Goal: Navigation & Orientation: Find specific page/section

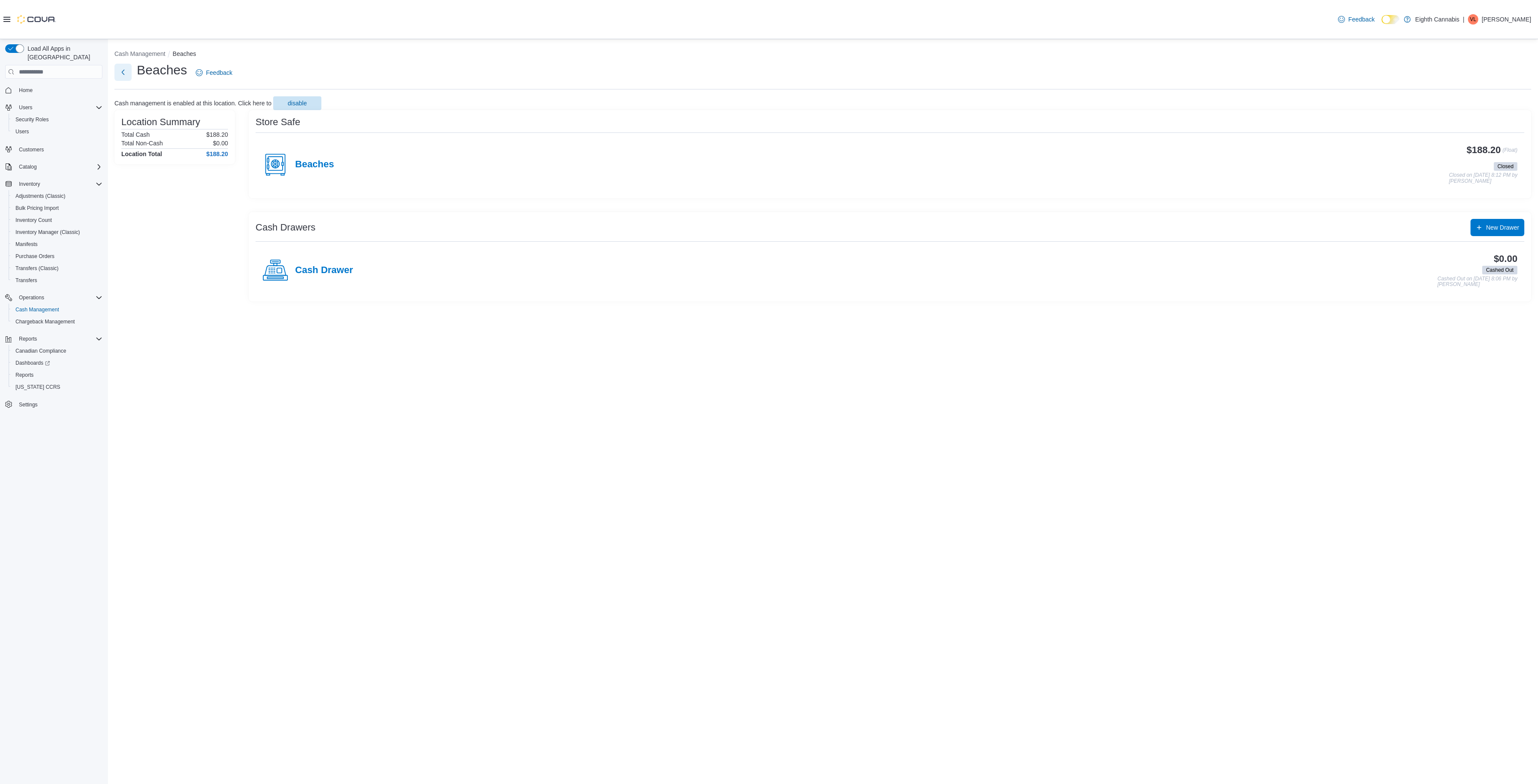
click at [125, 71] on button "Next" at bounding box center [123, 72] width 18 height 18
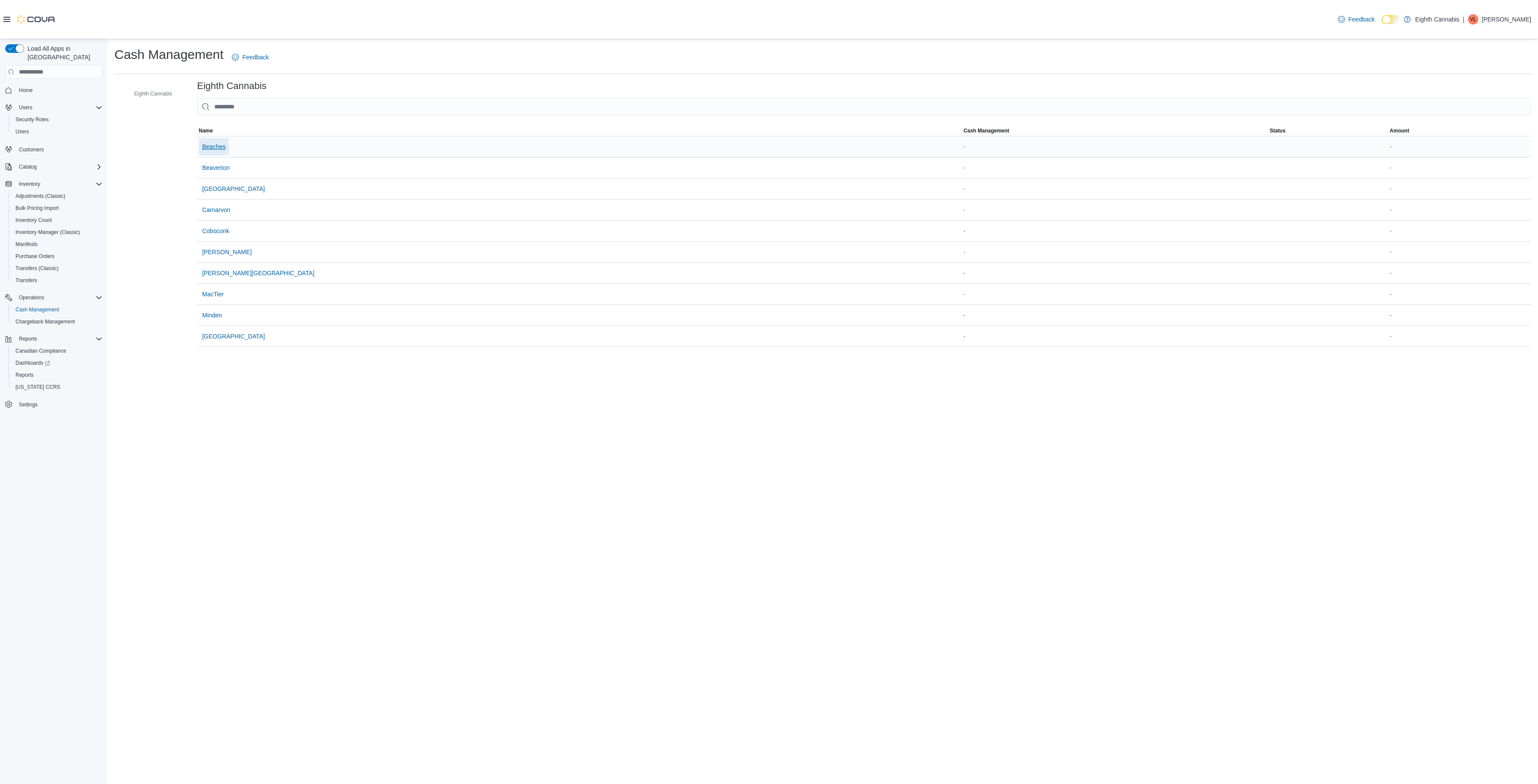
click at [223, 144] on span "Beaches" at bounding box center [213, 146] width 23 height 8
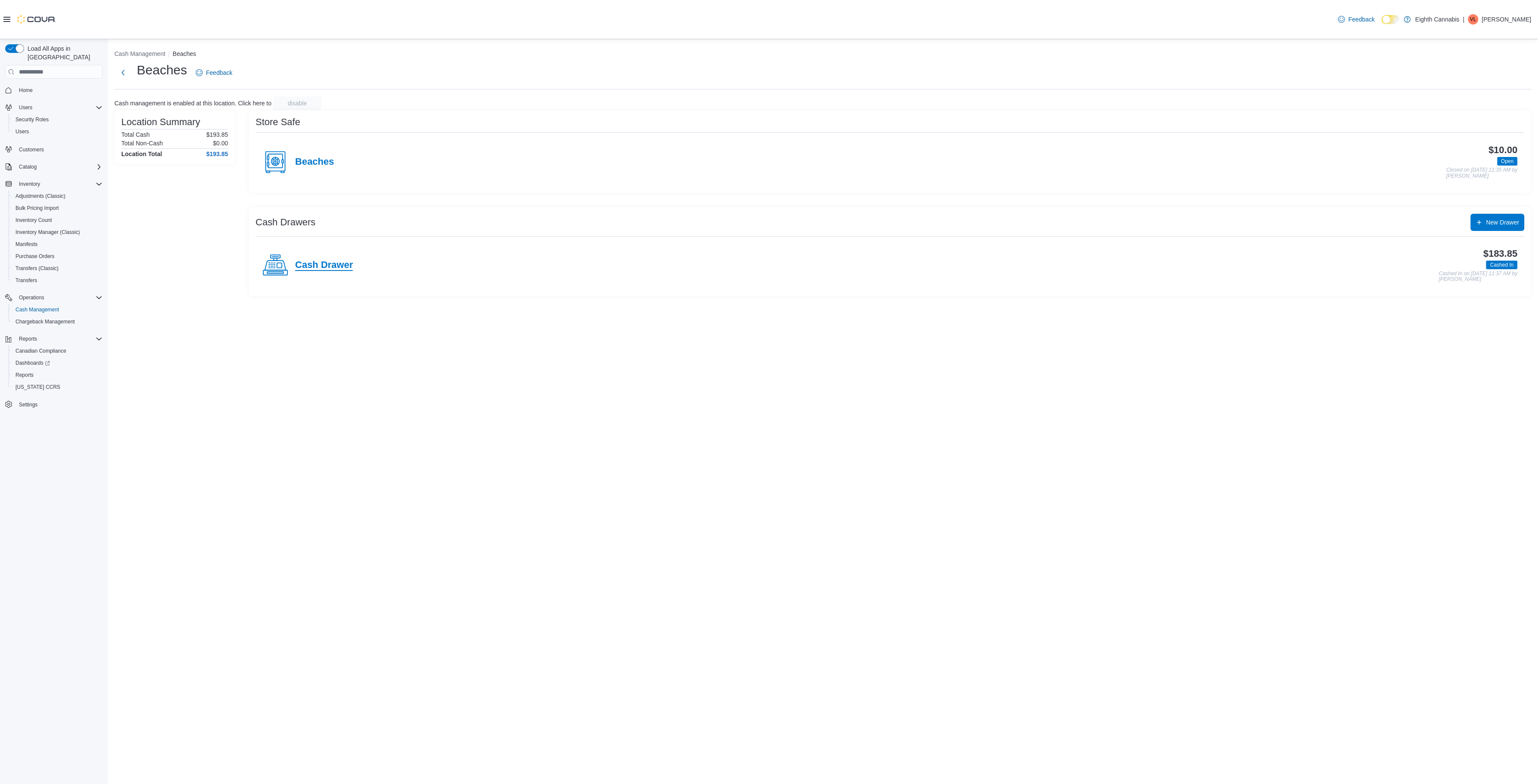
click at [344, 263] on h4 "Cash Drawer" at bounding box center [324, 266] width 57 height 11
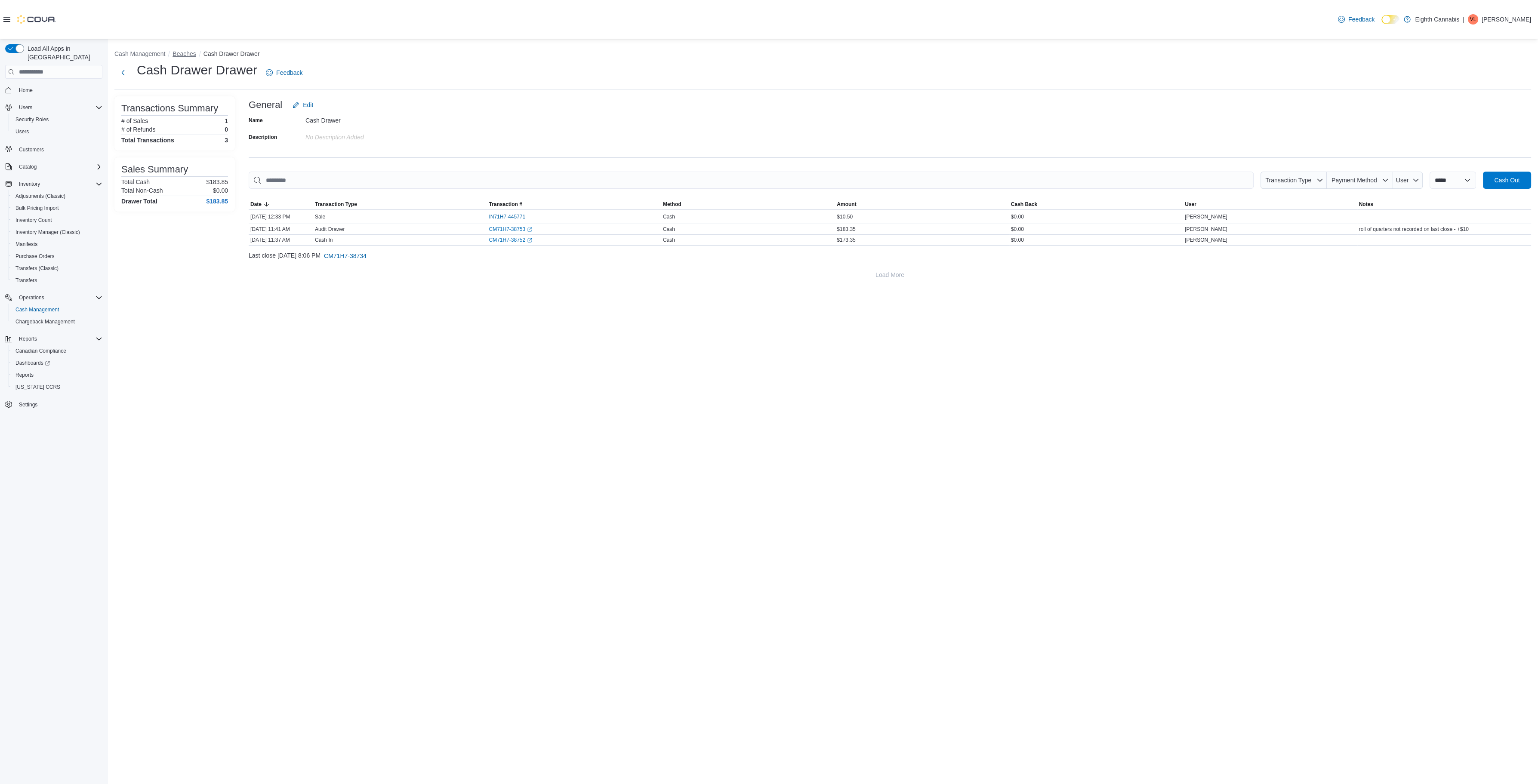
click at [191, 52] on button "Beaches" at bounding box center [184, 54] width 23 height 7
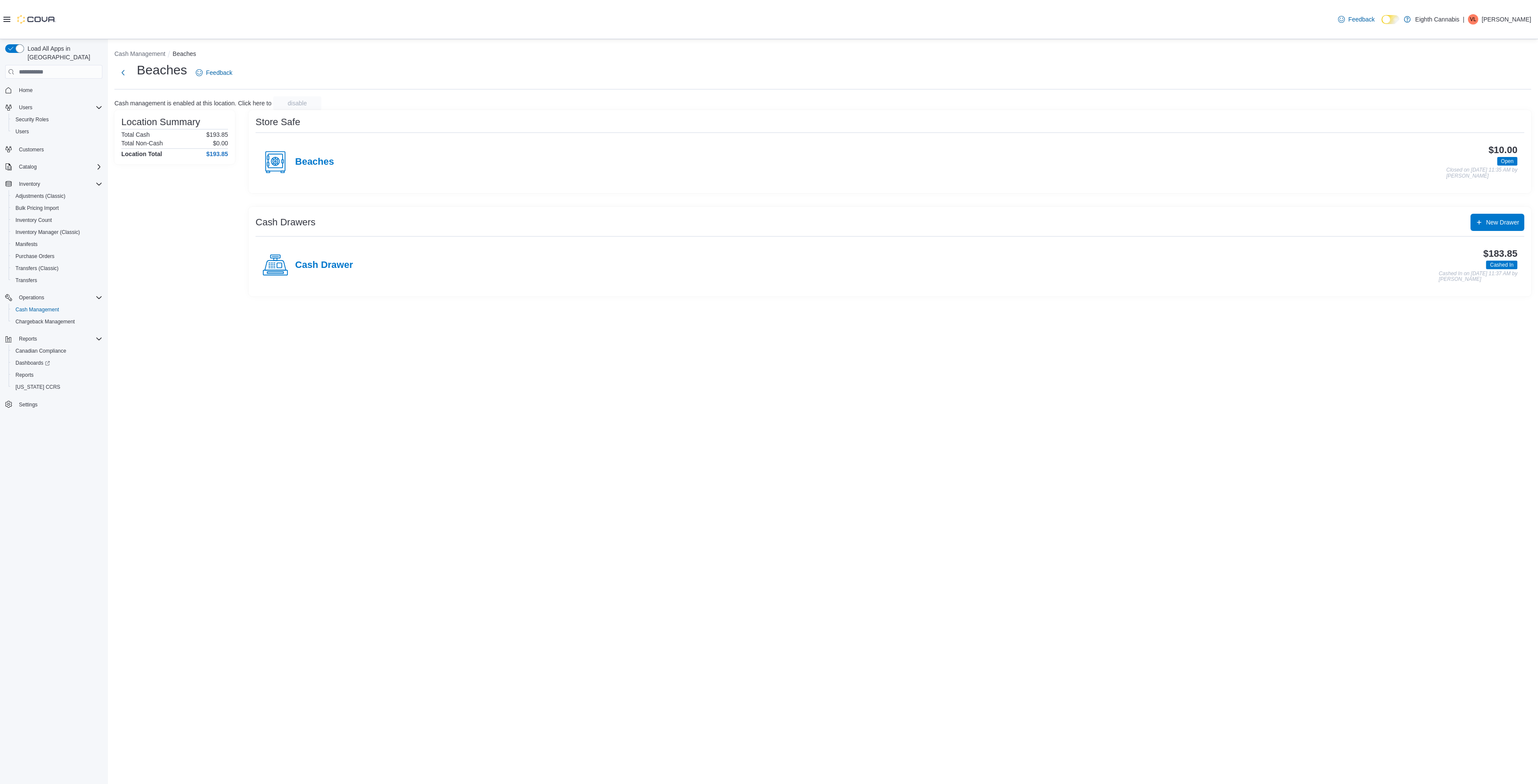
click at [143, 59] on ol "Cash Management Beaches" at bounding box center [822, 55] width 1417 height 11
click at [144, 53] on button "Cash Management" at bounding box center [139, 54] width 50 height 7
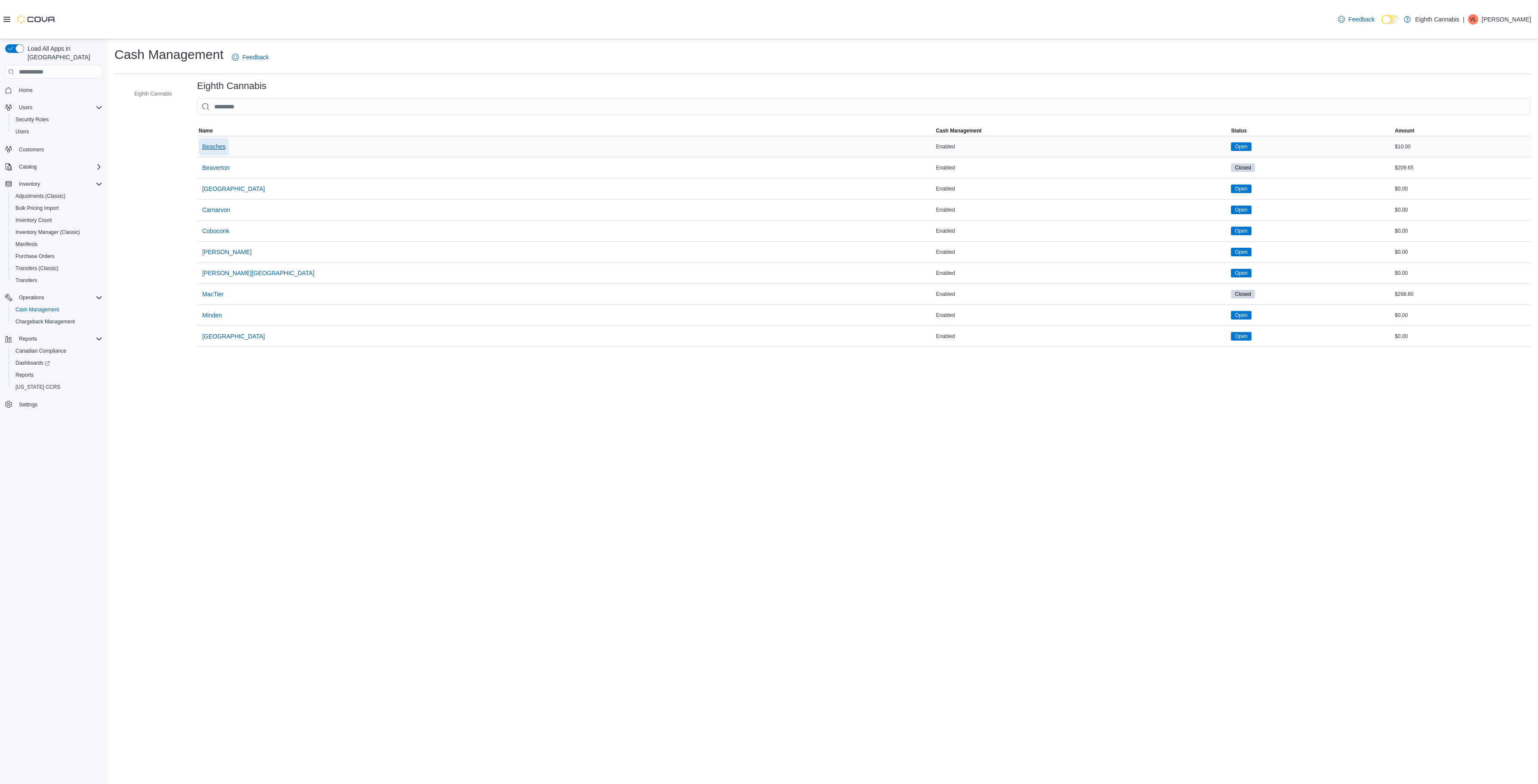
click at [224, 144] on span "Beaches" at bounding box center [213, 146] width 23 height 8
click at [221, 252] on span "[PERSON_NAME]" at bounding box center [226, 252] width 50 height 8
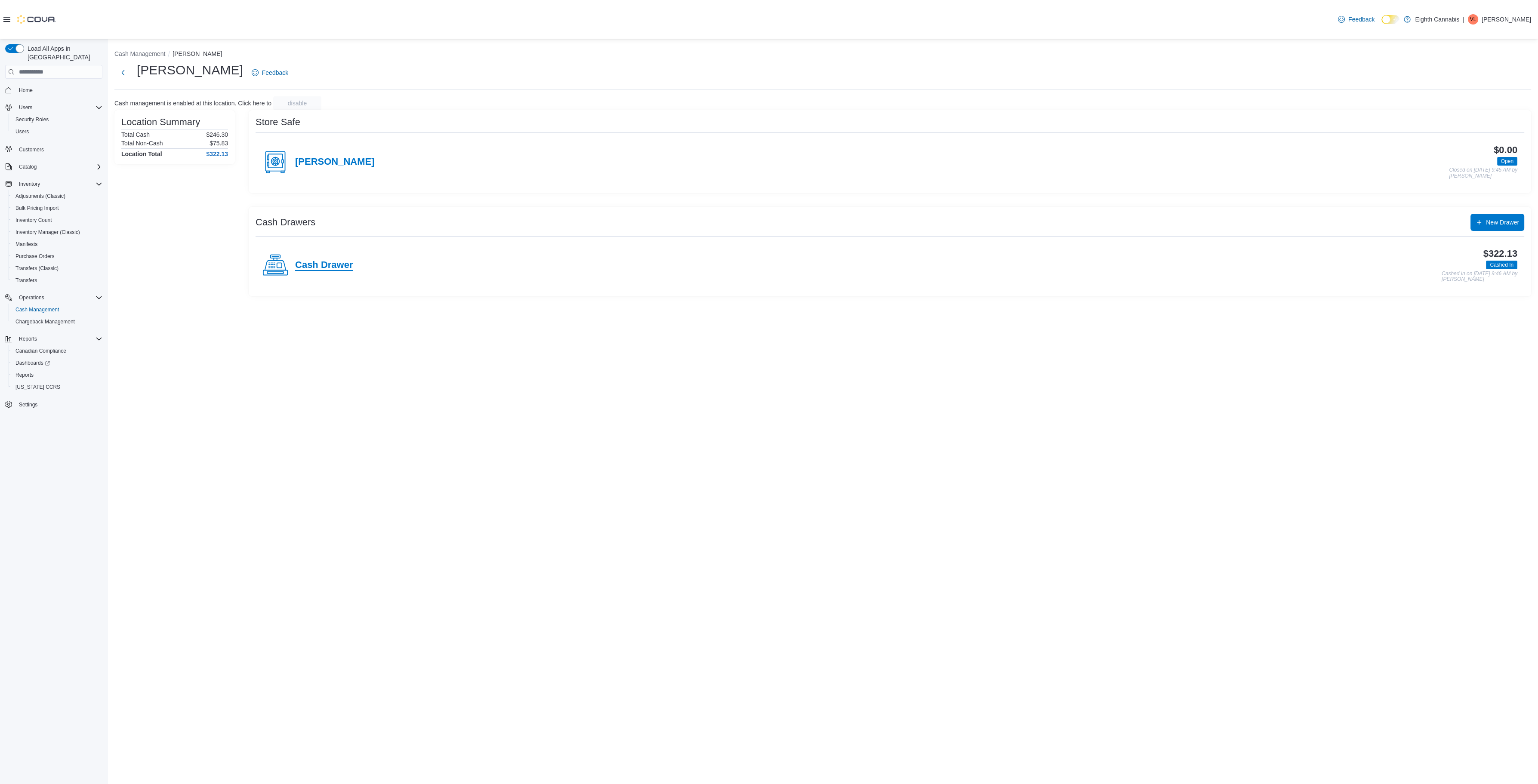
click at [323, 268] on h4 "Cash Drawer" at bounding box center [324, 266] width 57 height 11
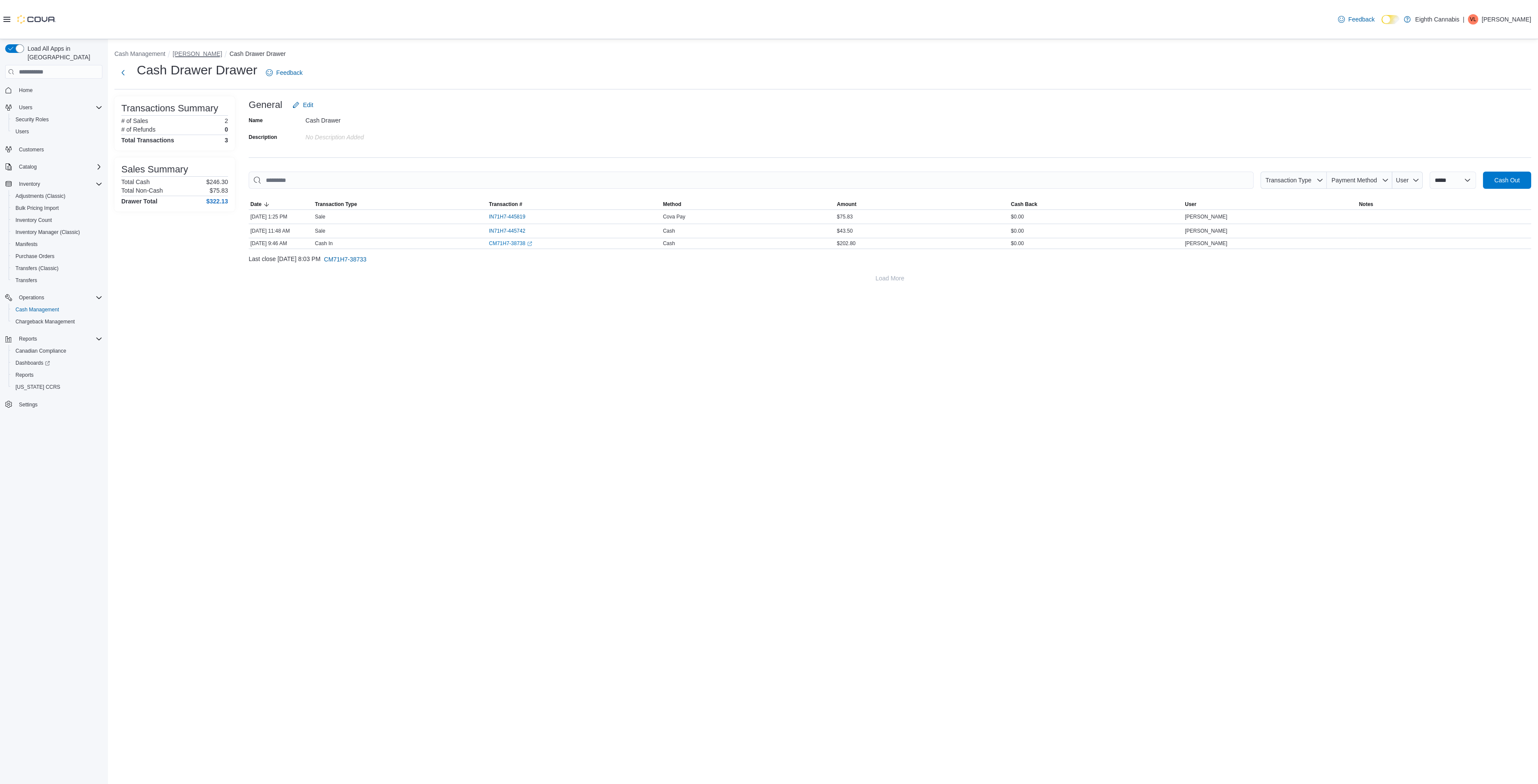
click at [180, 51] on button "[PERSON_NAME]" at bounding box center [197, 54] width 50 height 7
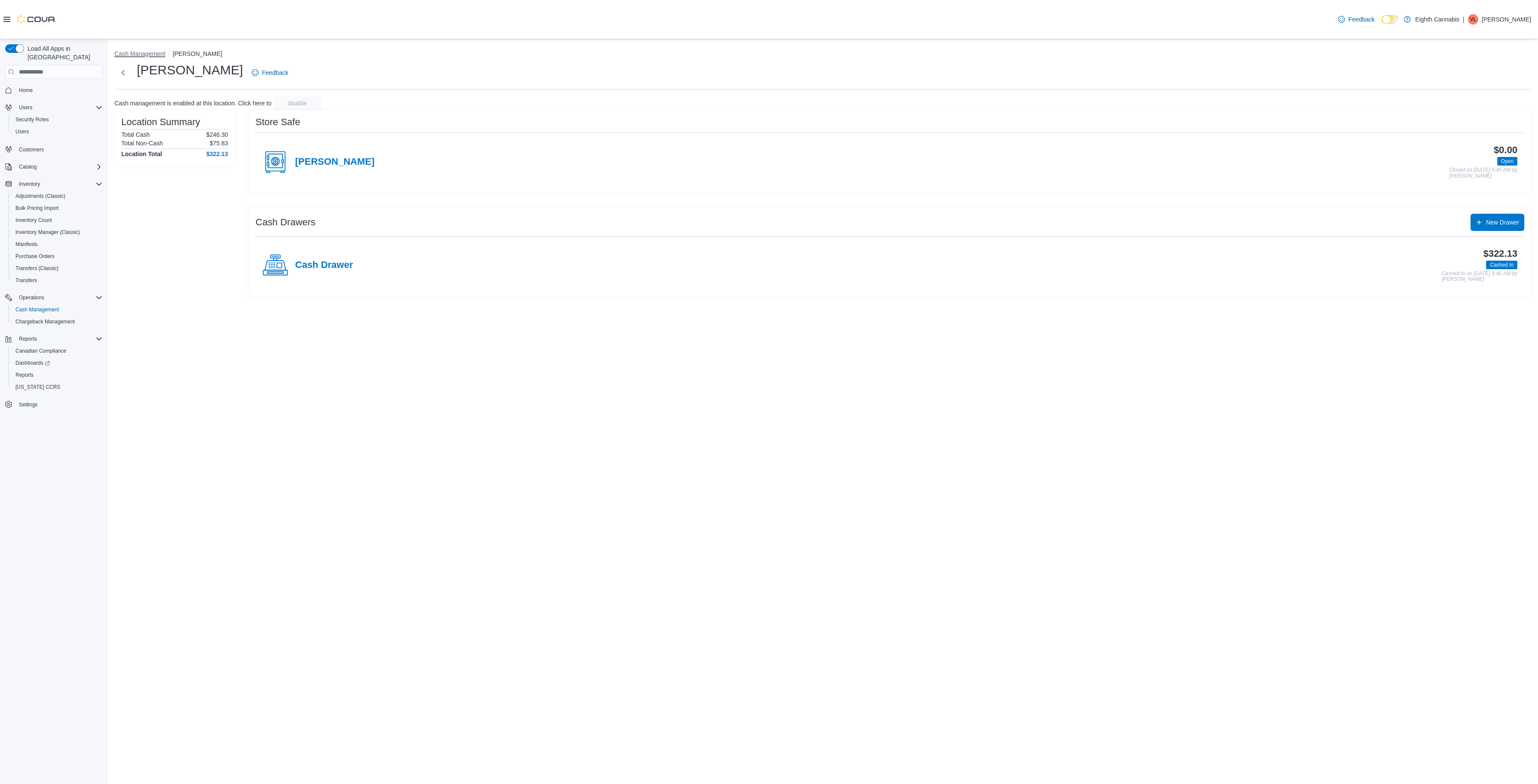
click at [150, 54] on button "Cash Management" at bounding box center [139, 54] width 50 height 7
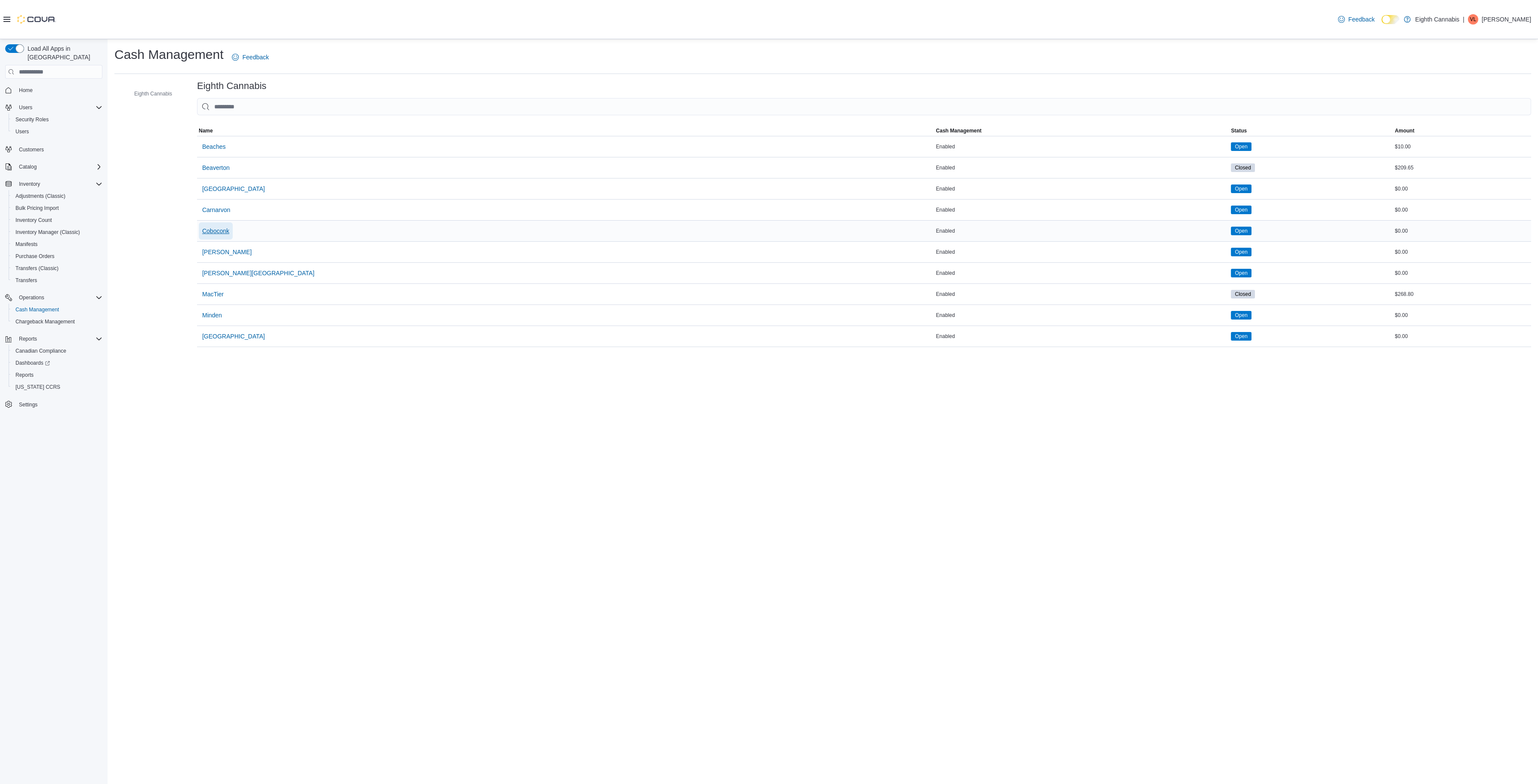
click at [218, 231] on span "Coboconk" at bounding box center [215, 231] width 27 height 8
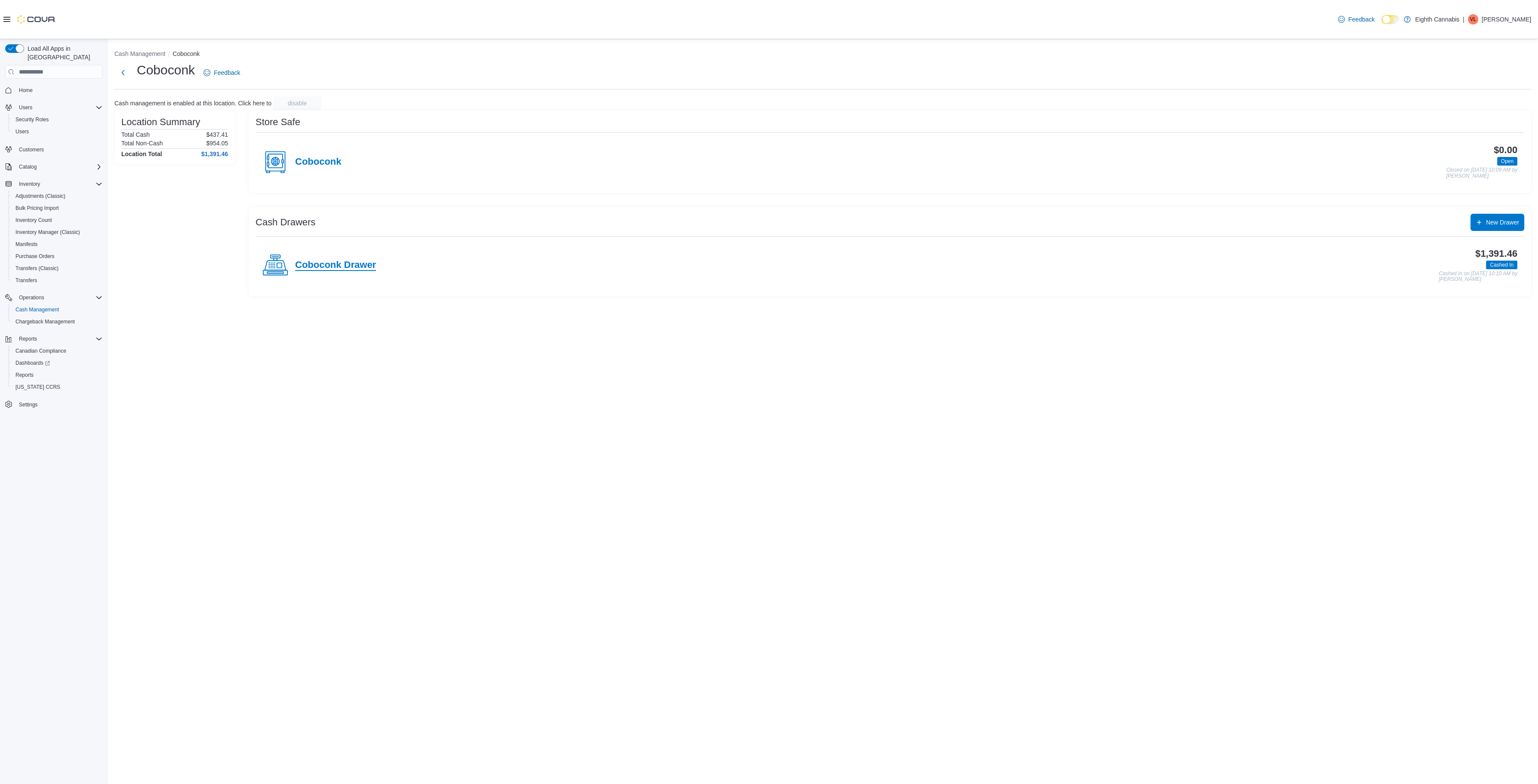
click at [318, 264] on h4 "Coboconk Drawer" at bounding box center [335, 266] width 81 height 11
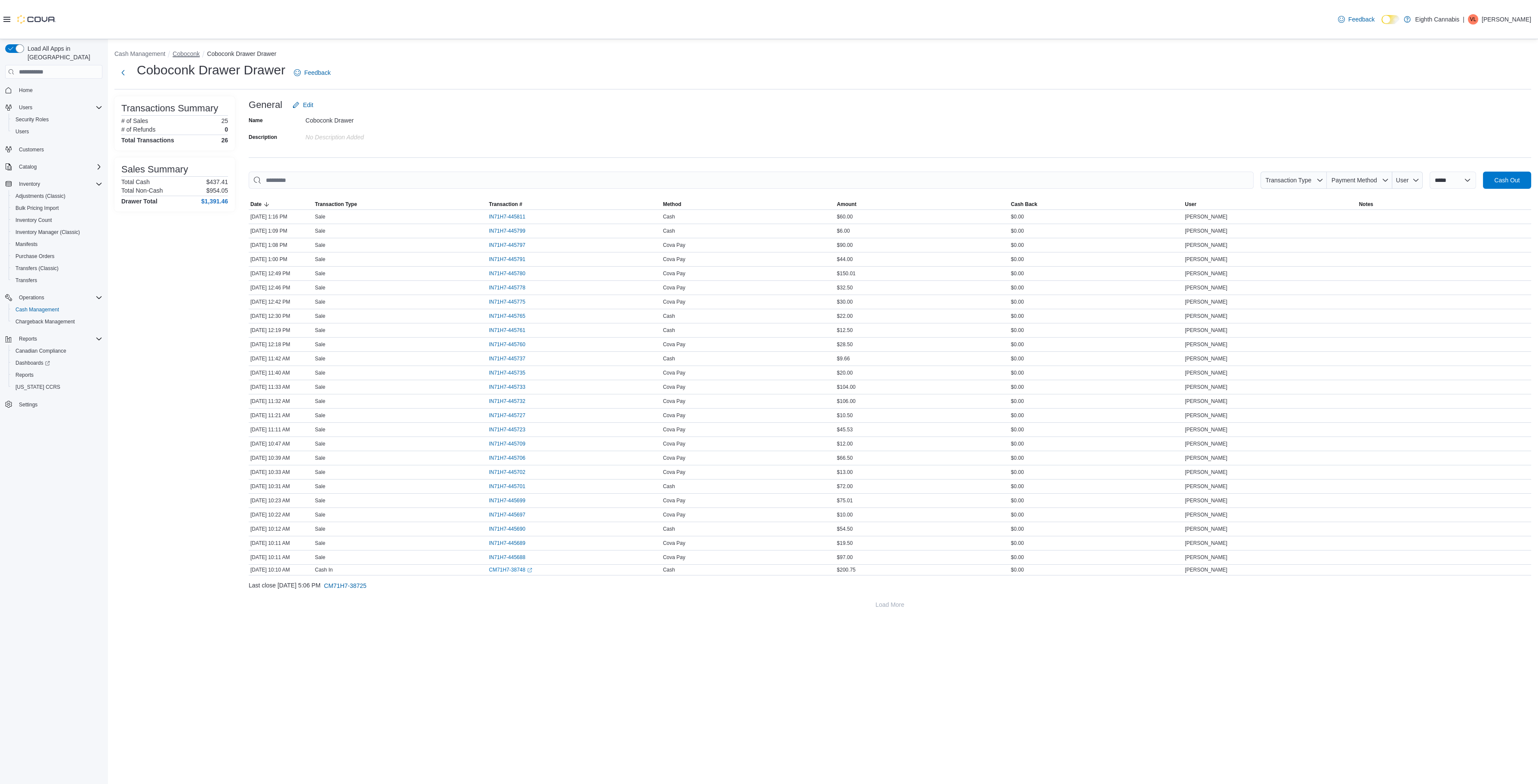
click at [192, 55] on button "Coboconk" at bounding box center [186, 54] width 27 height 7
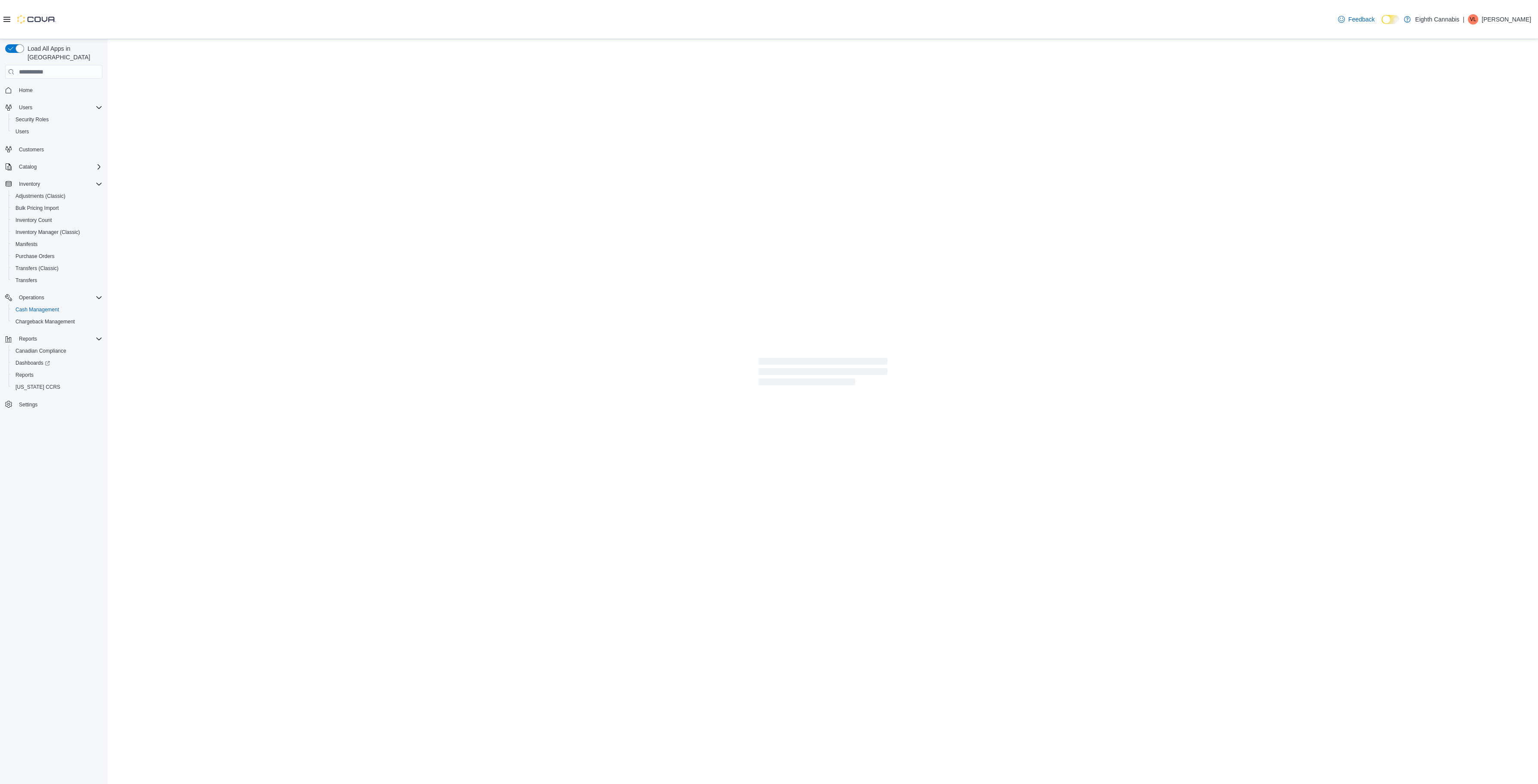
click at [192, 55] on div at bounding box center [822, 373] width 1431 height 668
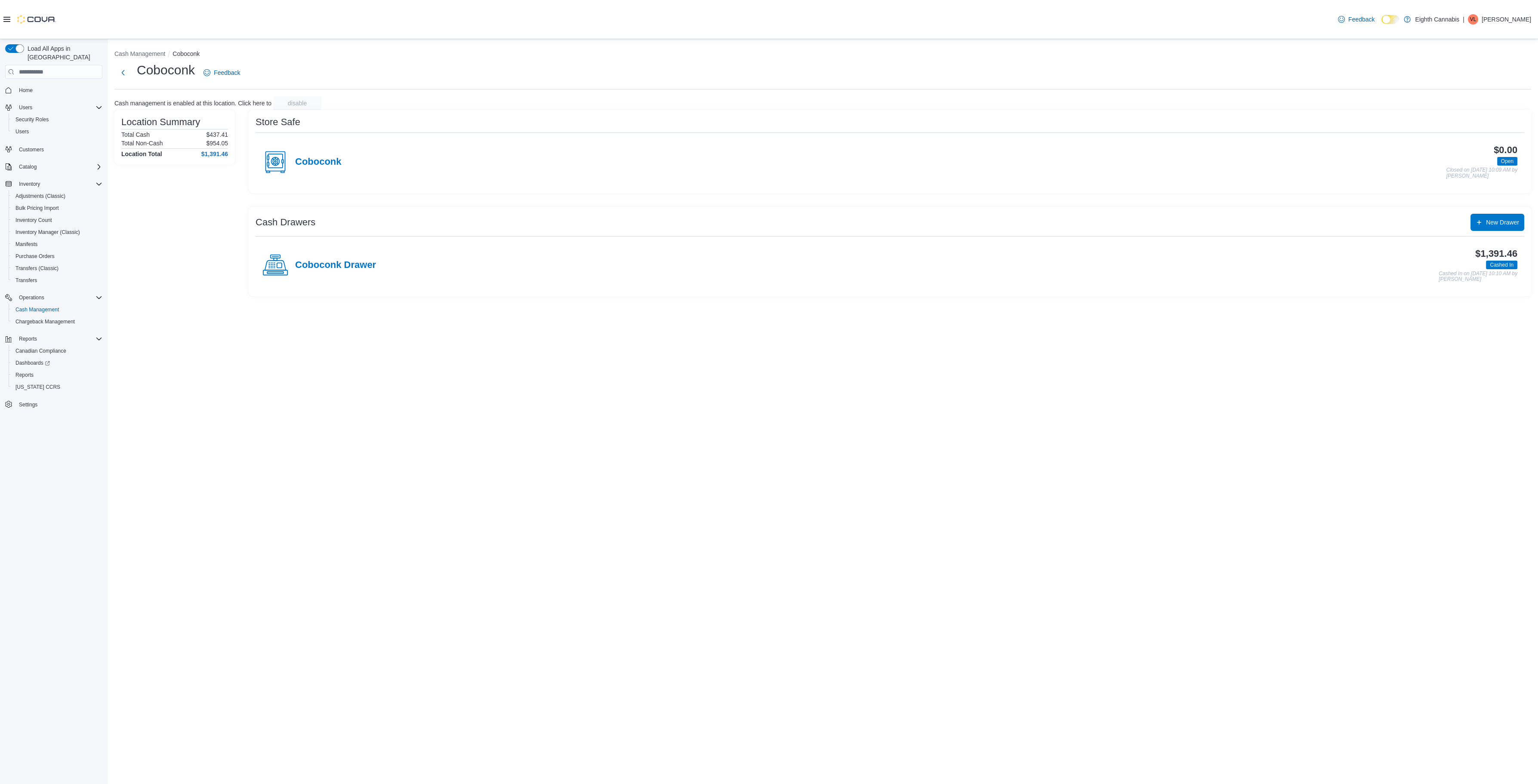
click at [151, 50] on li "Cash Management" at bounding box center [143, 54] width 58 height 8
click at [151, 53] on button "Cash Management" at bounding box center [139, 54] width 50 height 7
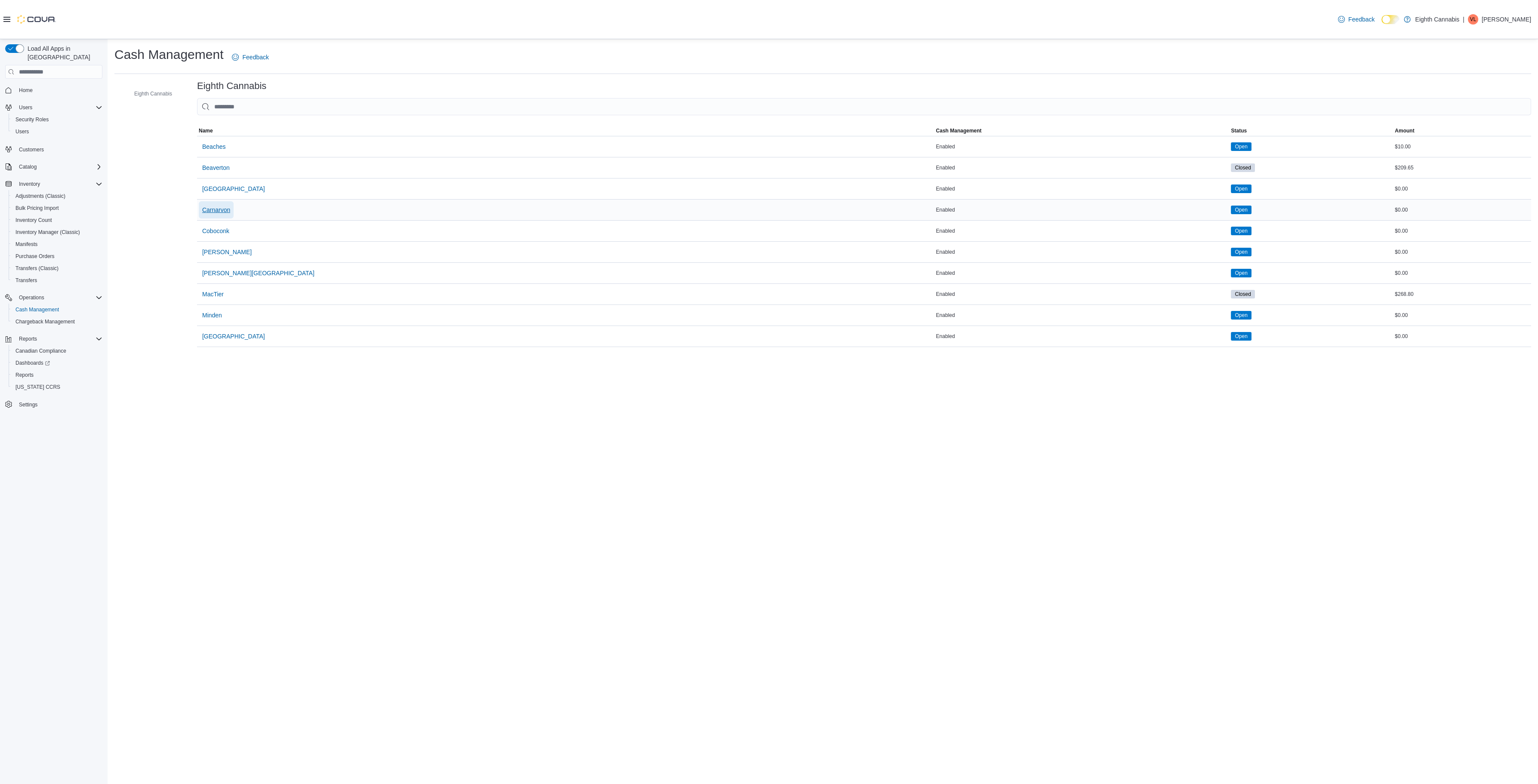
click at [225, 212] on span "Carnarvon" at bounding box center [216, 209] width 28 height 8
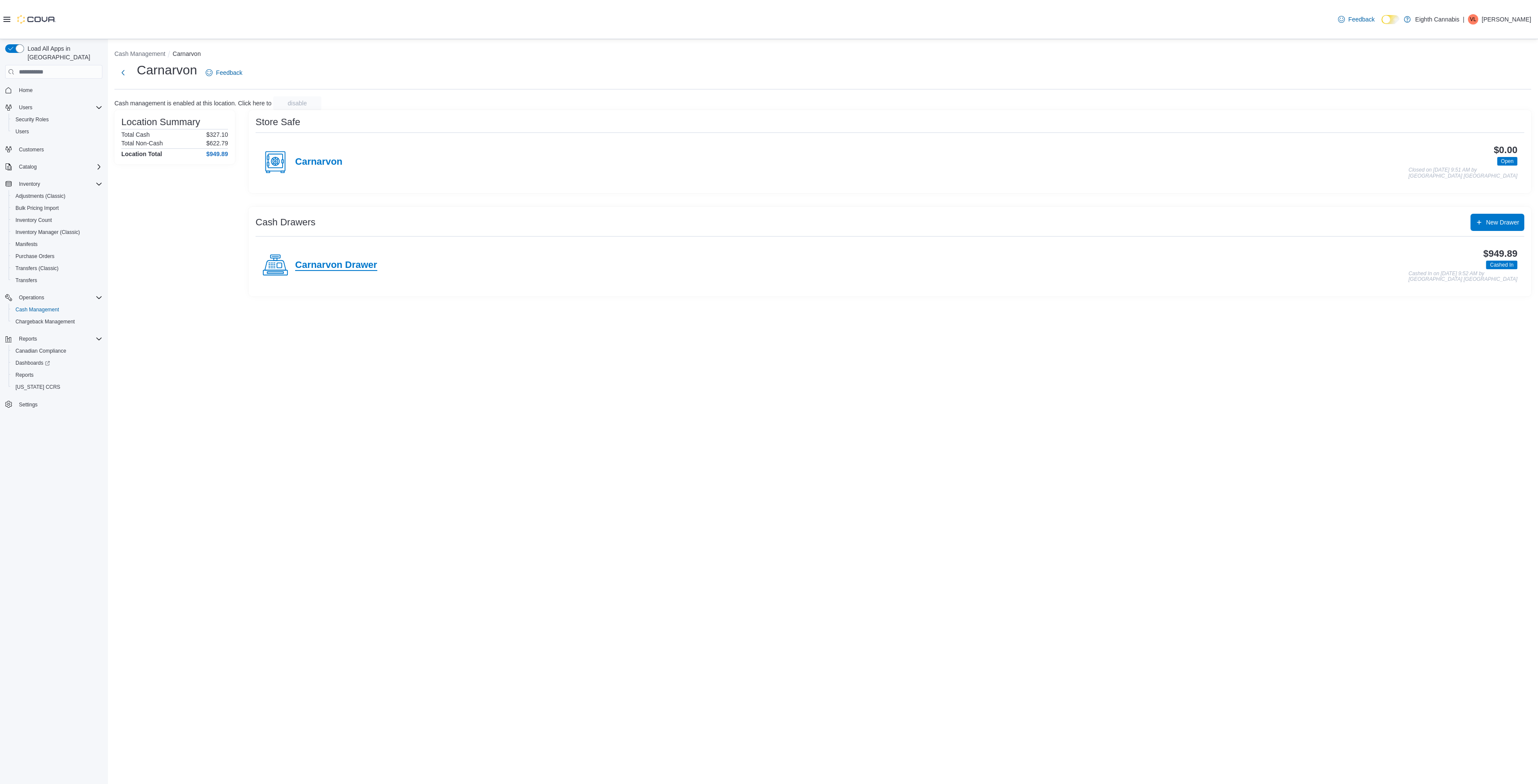
click at [319, 263] on h4 "Carnarvon Drawer" at bounding box center [336, 266] width 82 height 11
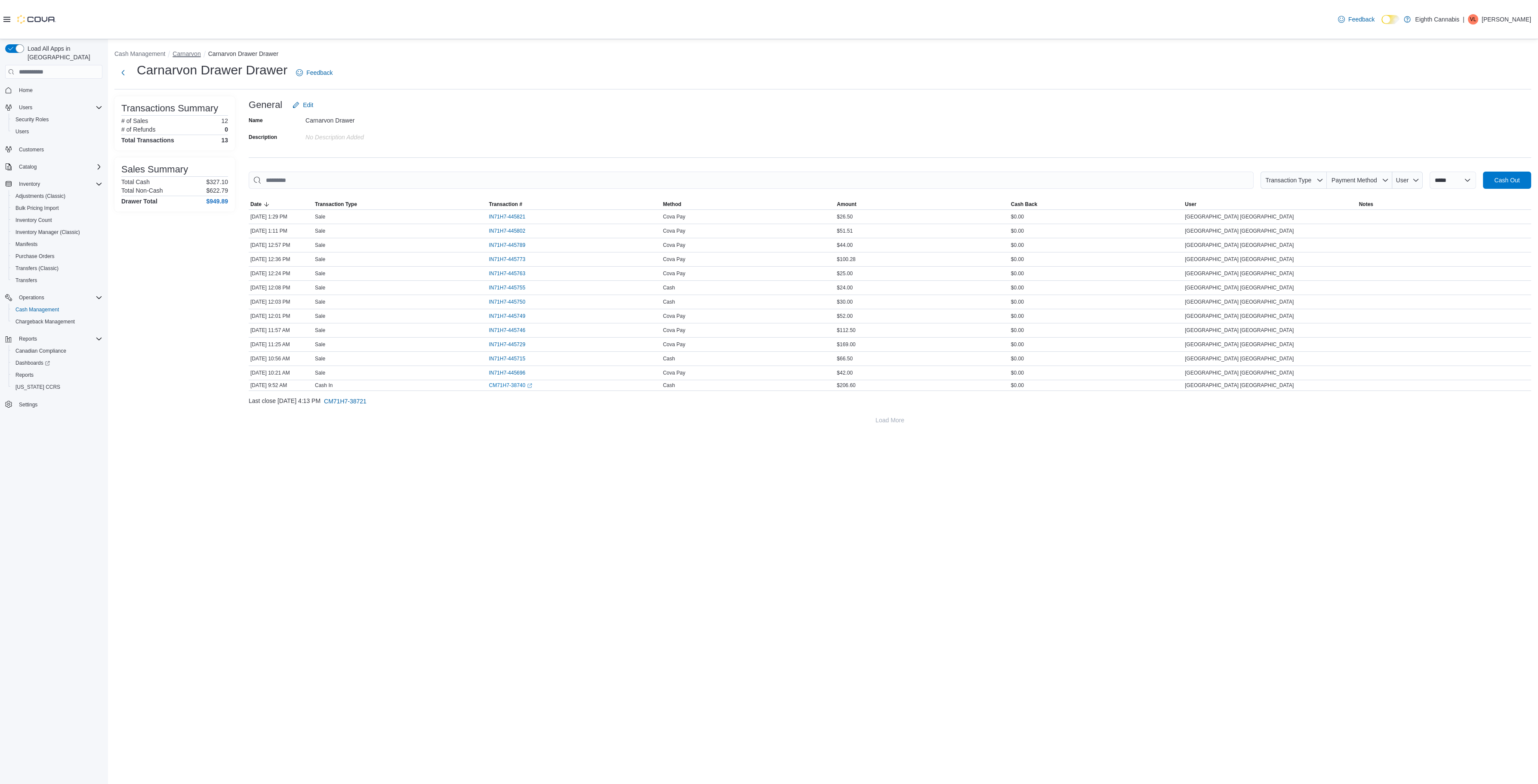
click at [182, 53] on button "Carnarvon" at bounding box center [186, 54] width 28 height 7
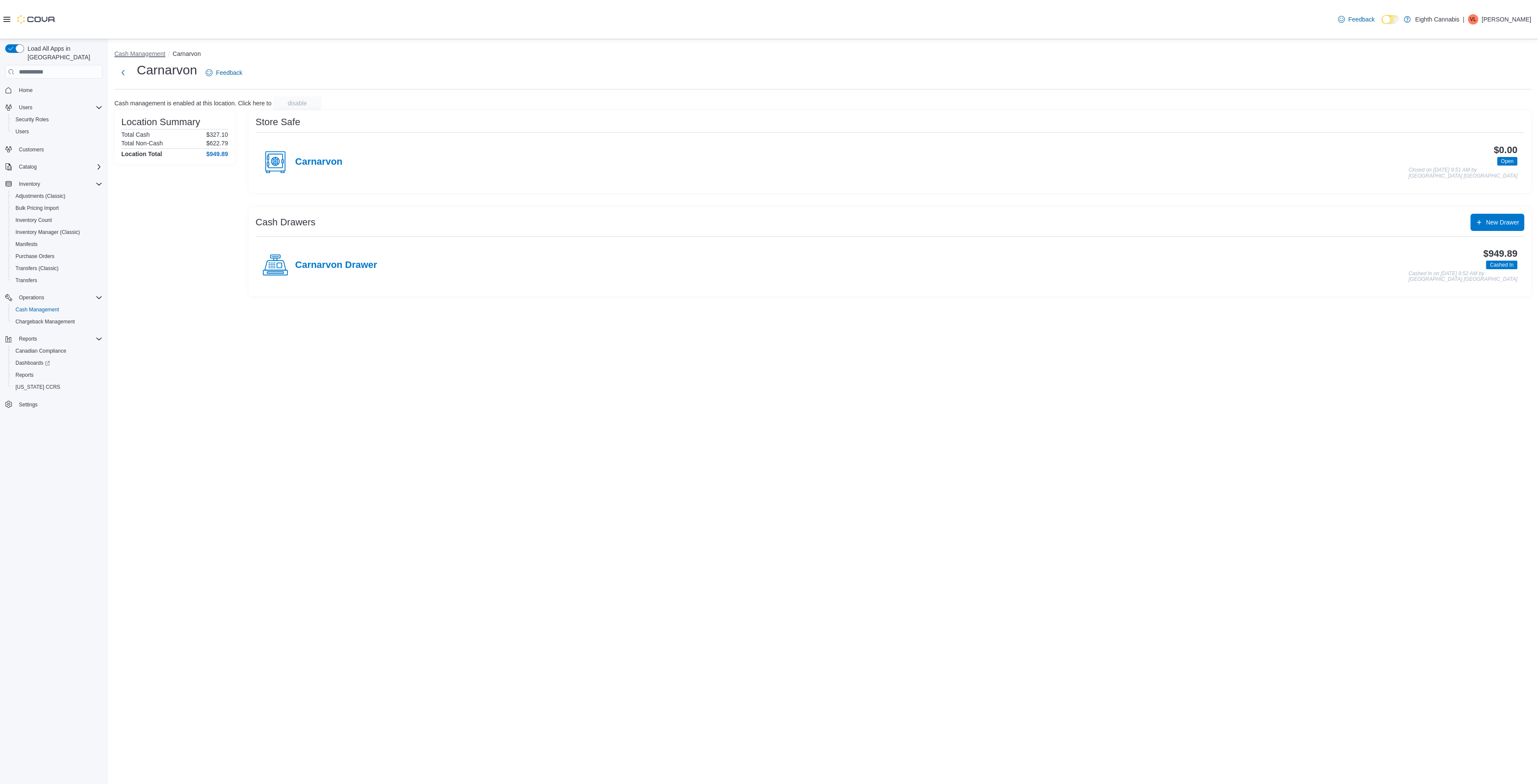
click at [146, 57] on button "Cash Management" at bounding box center [139, 54] width 50 height 7
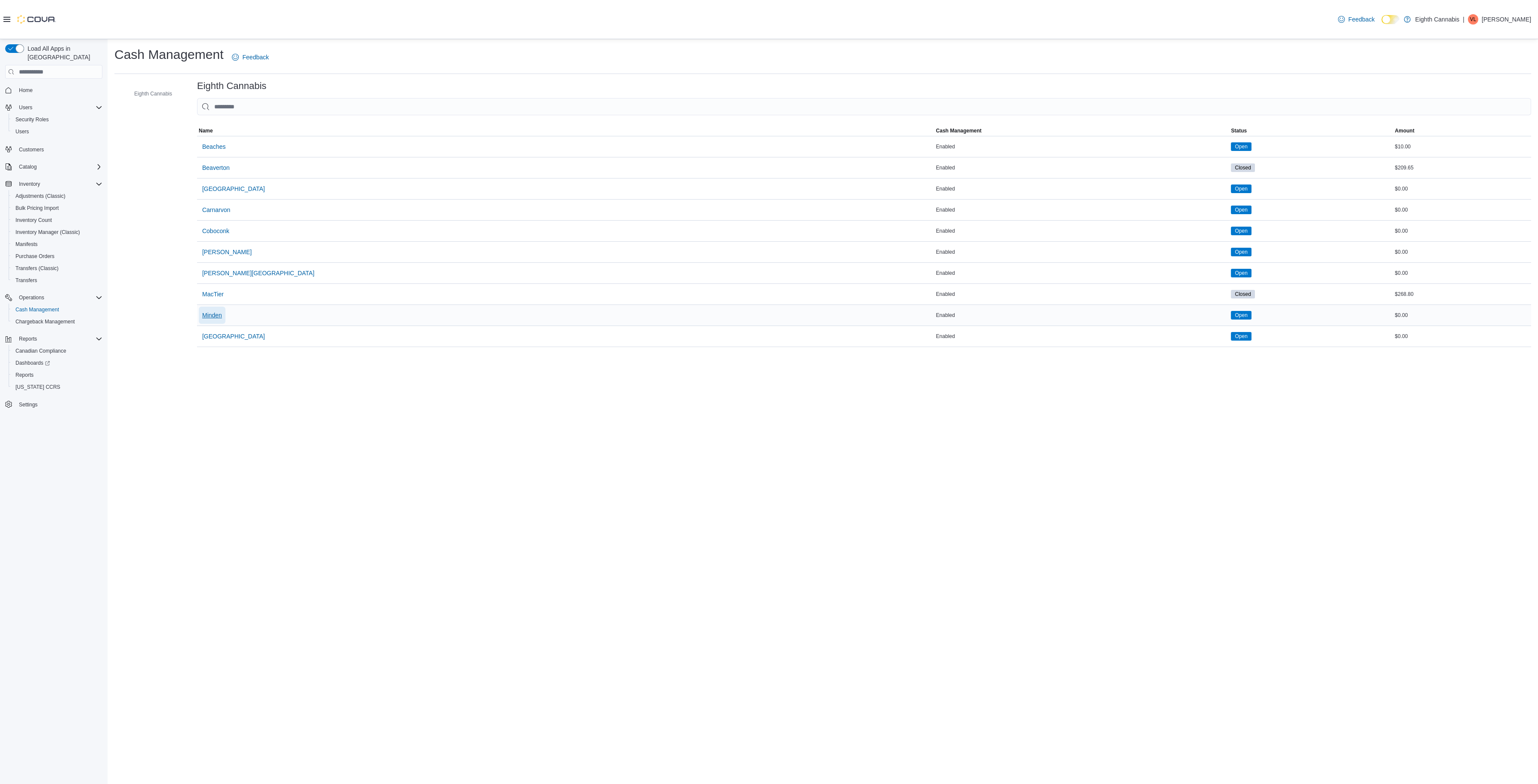
click at [217, 315] on span "Minden" at bounding box center [212, 315] width 20 height 8
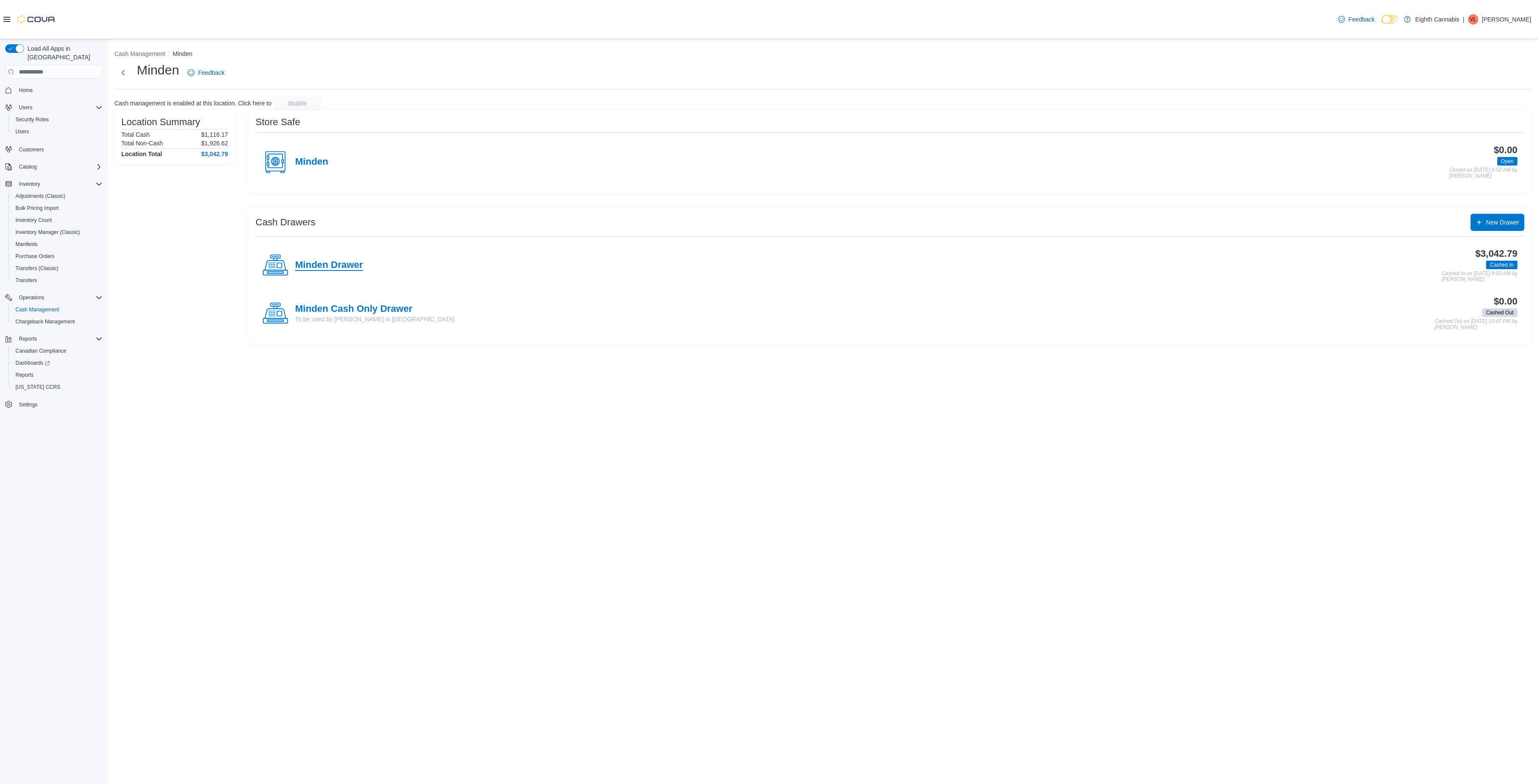
click at [321, 264] on h4 "Minden Drawer" at bounding box center [329, 266] width 68 height 11
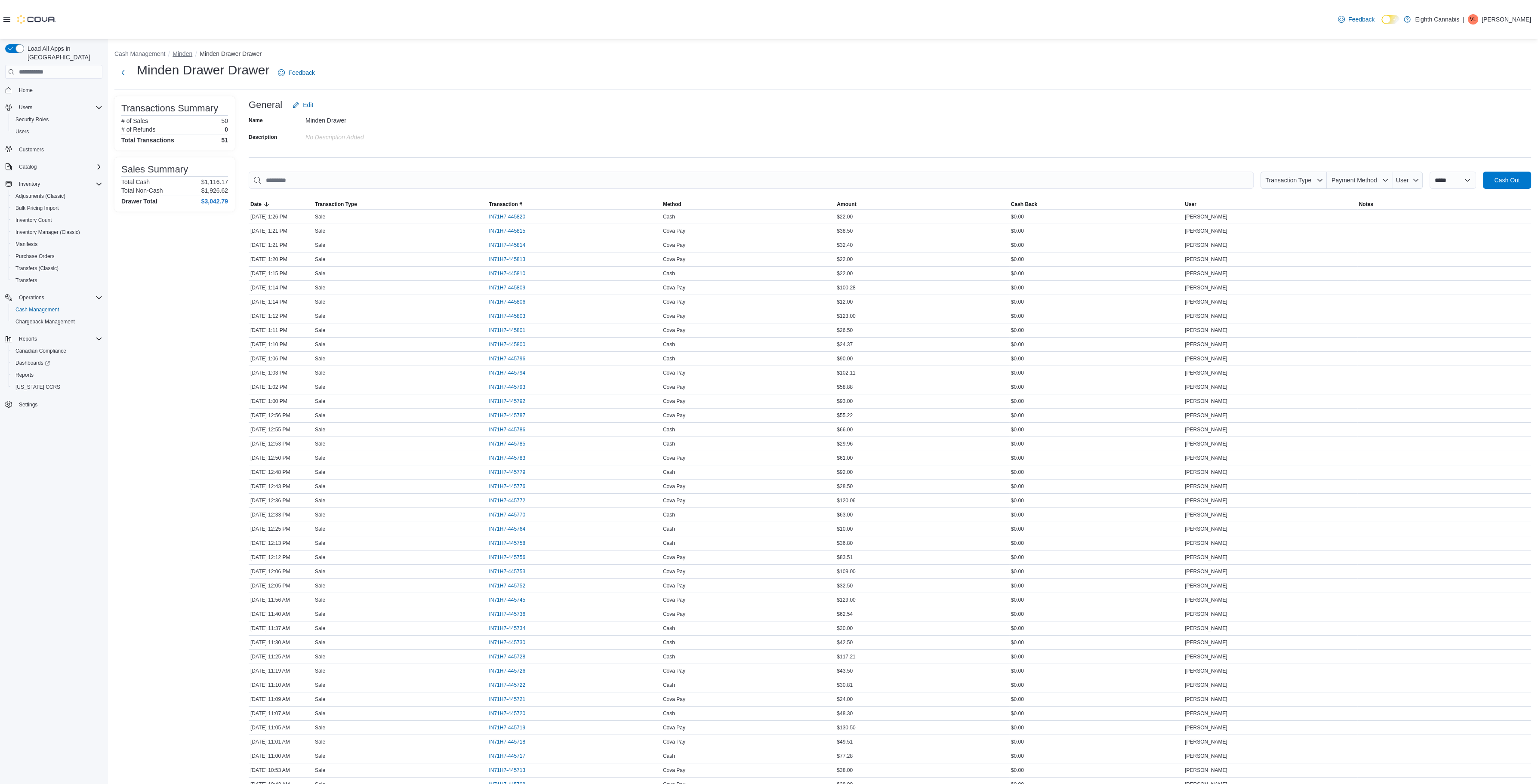
click at [175, 53] on button "Minden" at bounding box center [182, 54] width 20 height 7
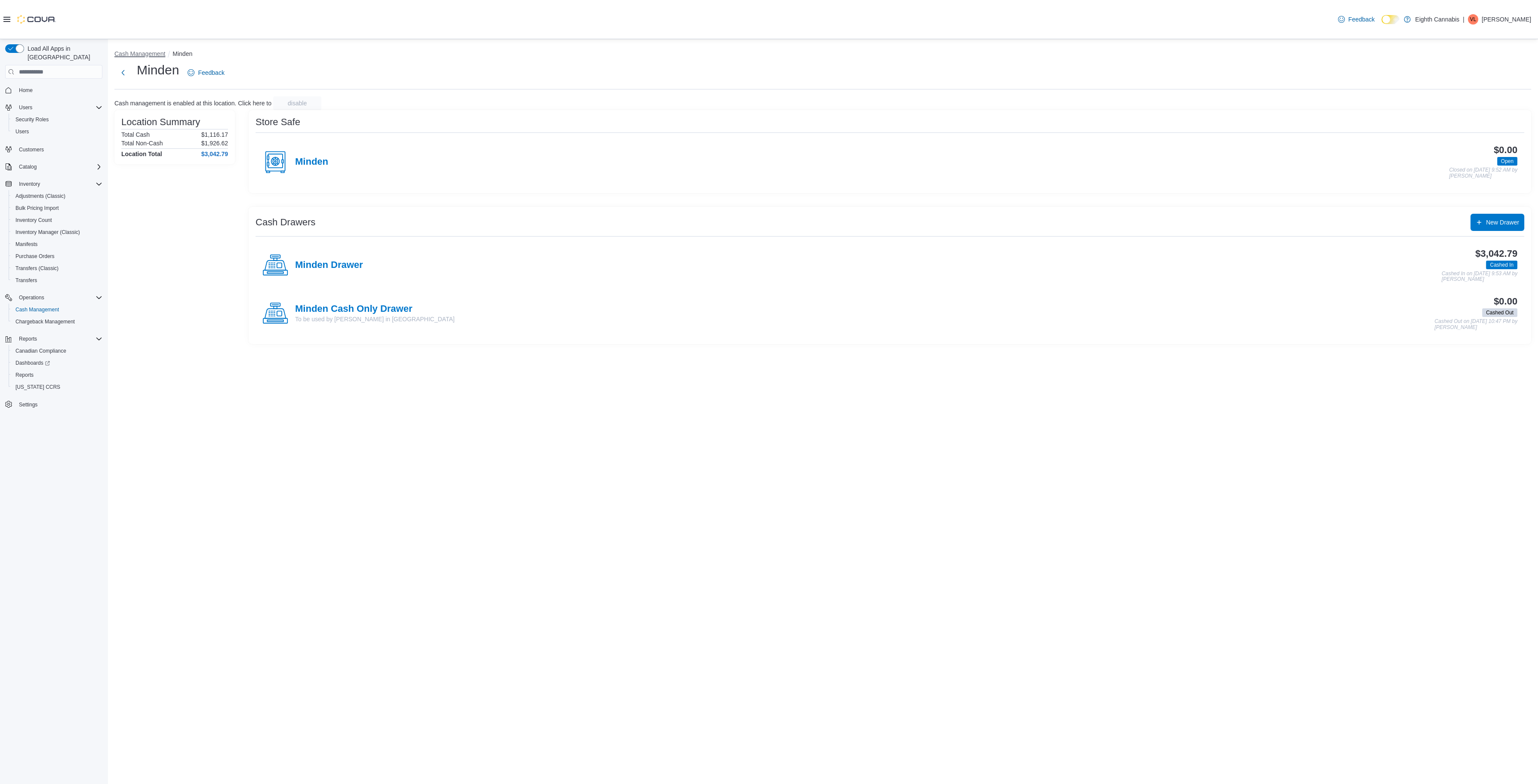
click at [137, 55] on button "Cash Management" at bounding box center [139, 54] width 50 height 7
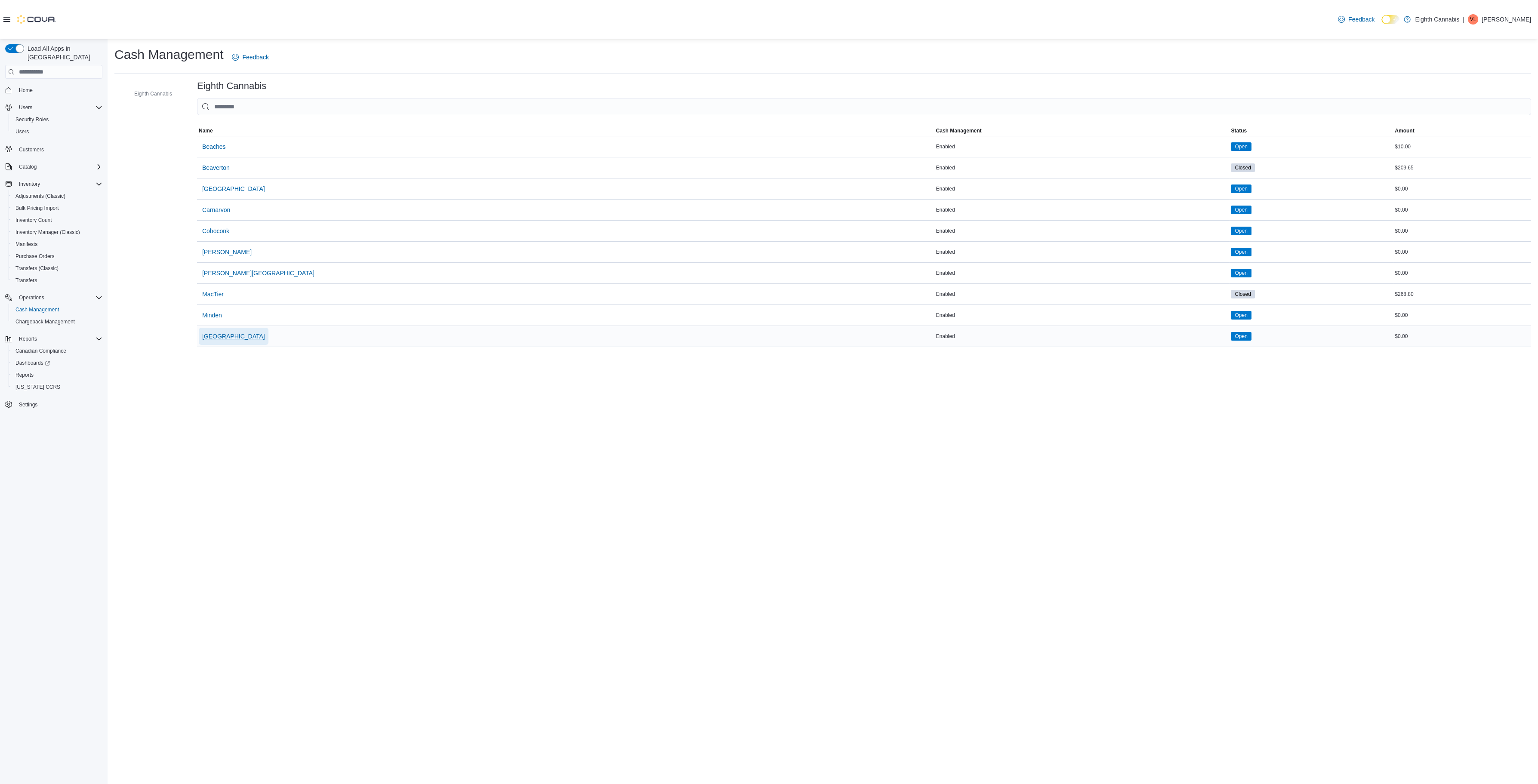
click at [217, 343] on span "[GEOGRAPHIC_DATA]" at bounding box center [233, 336] width 63 height 18
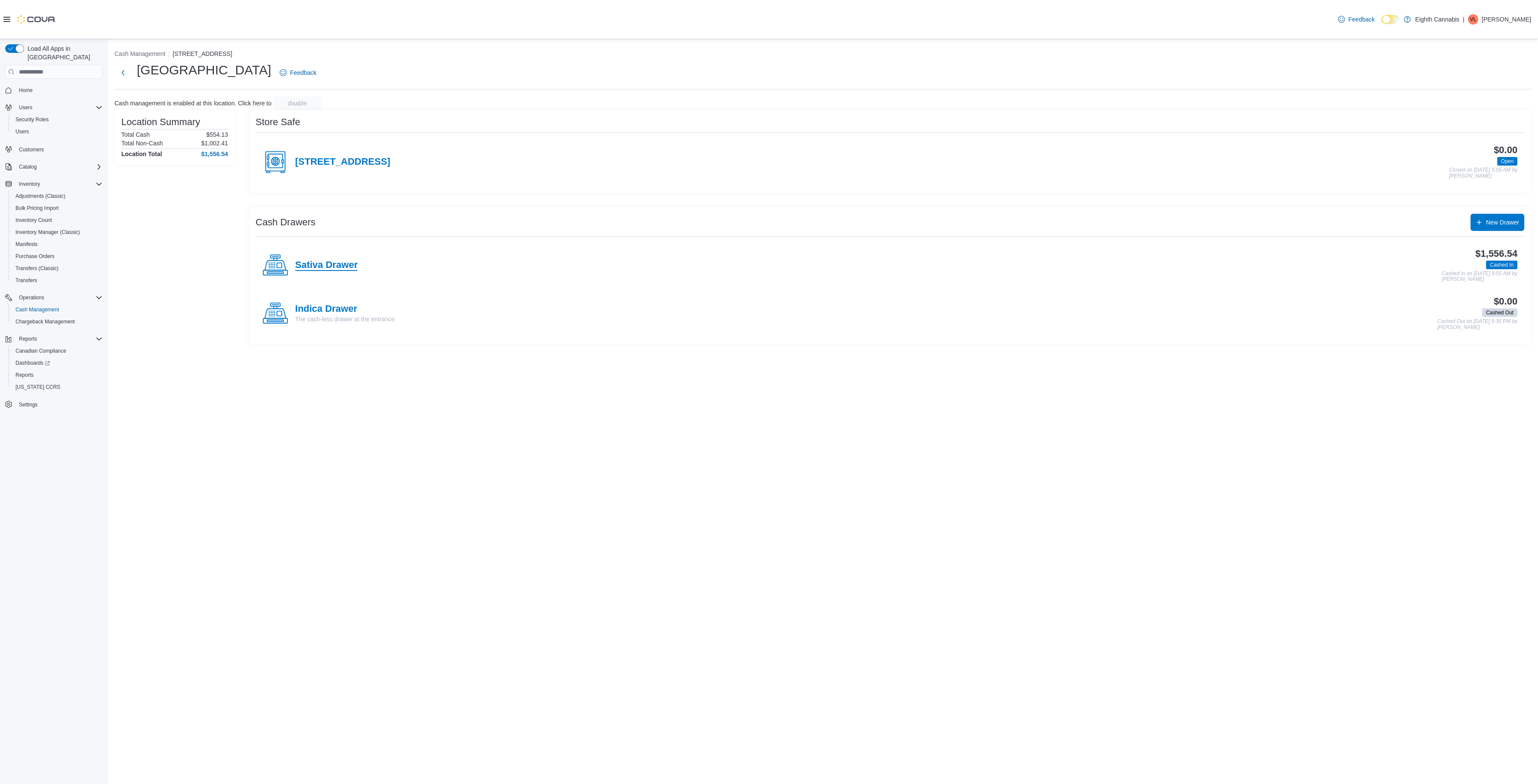
click at [309, 266] on h4 "Sativa Drawer" at bounding box center [326, 266] width 62 height 11
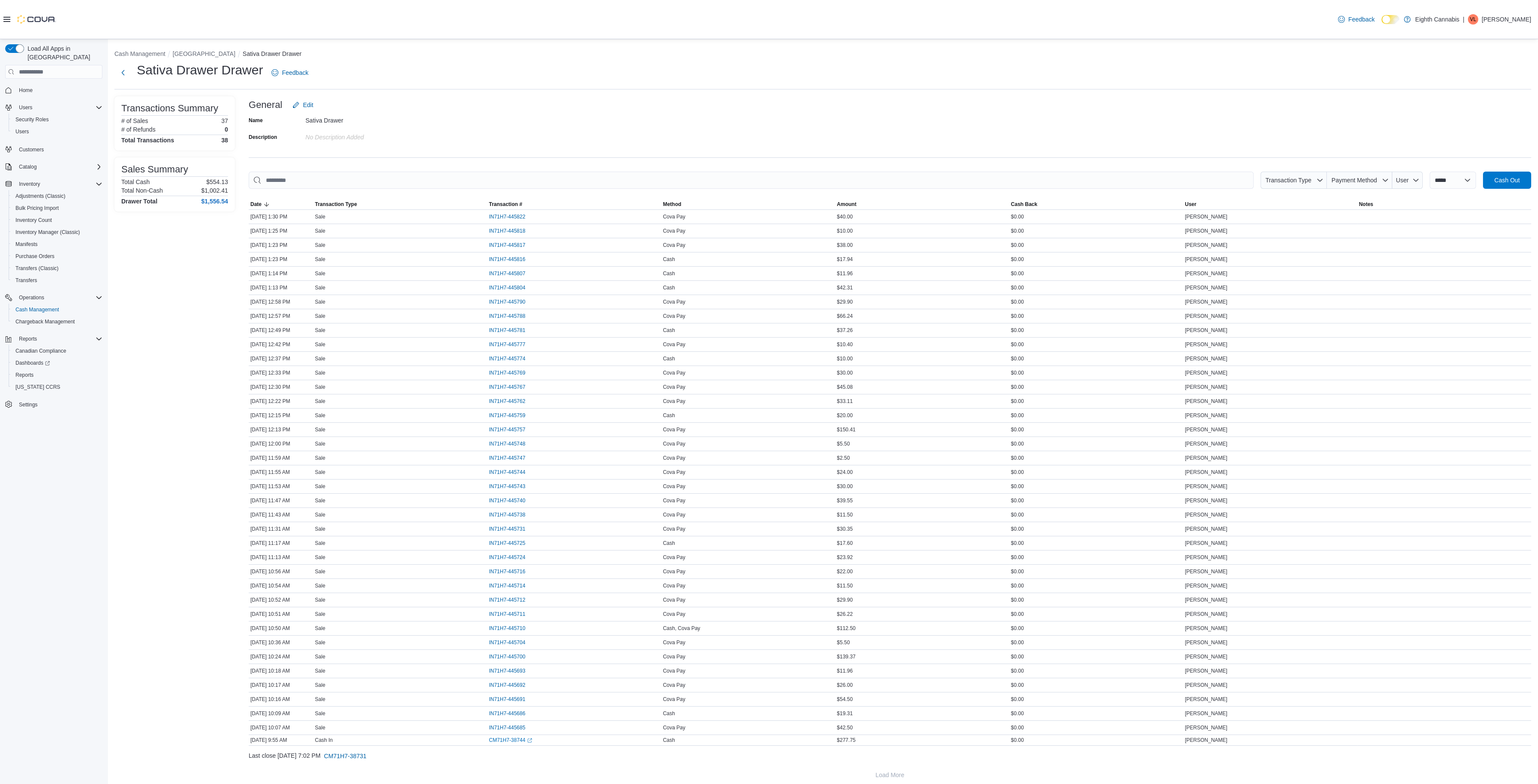
scroll to position [6, 0]
click at [163, 48] on button "Cash Management" at bounding box center [139, 48] width 50 height 7
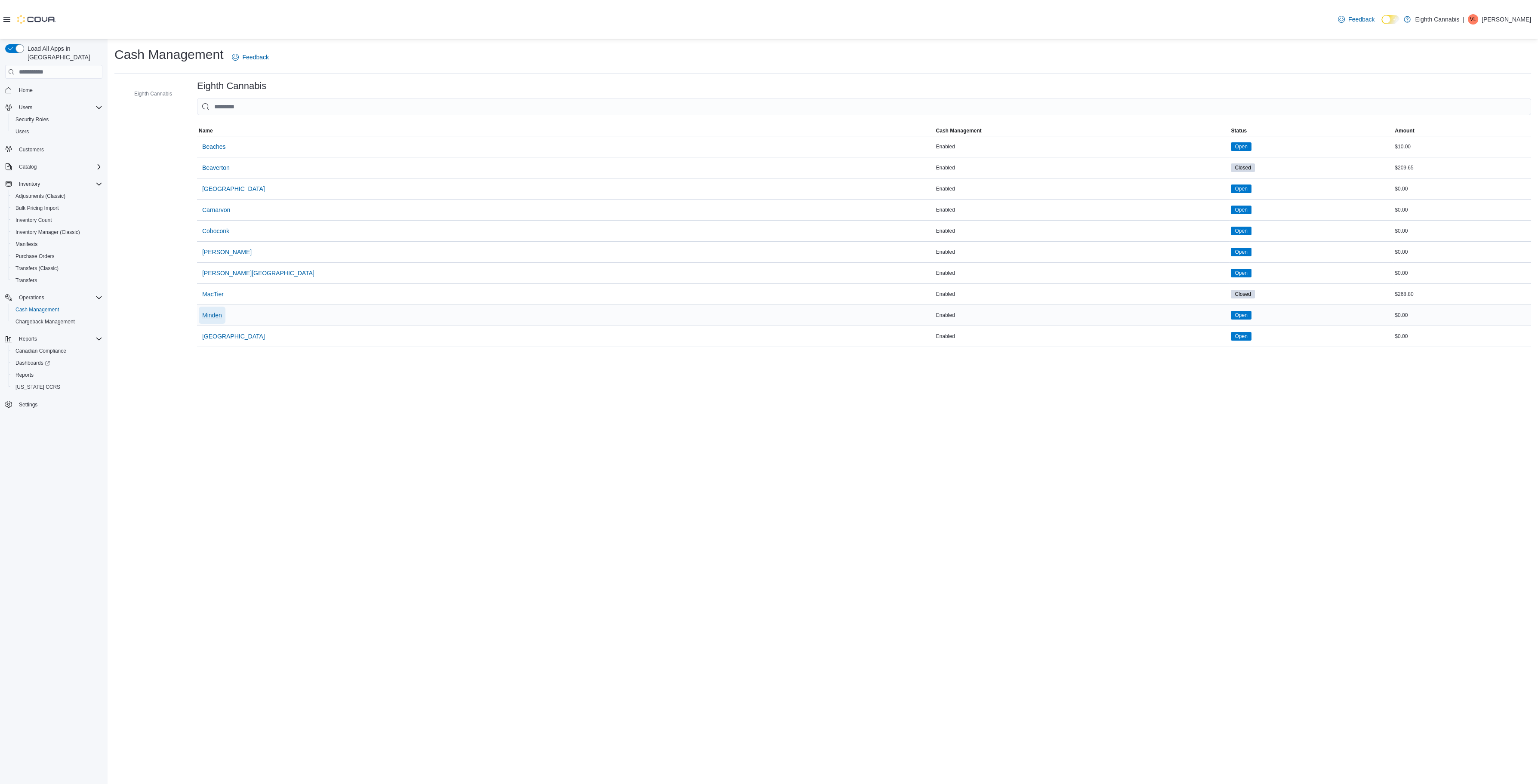
click at [211, 312] on span "Minden" at bounding box center [212, 315] width 20 height 8
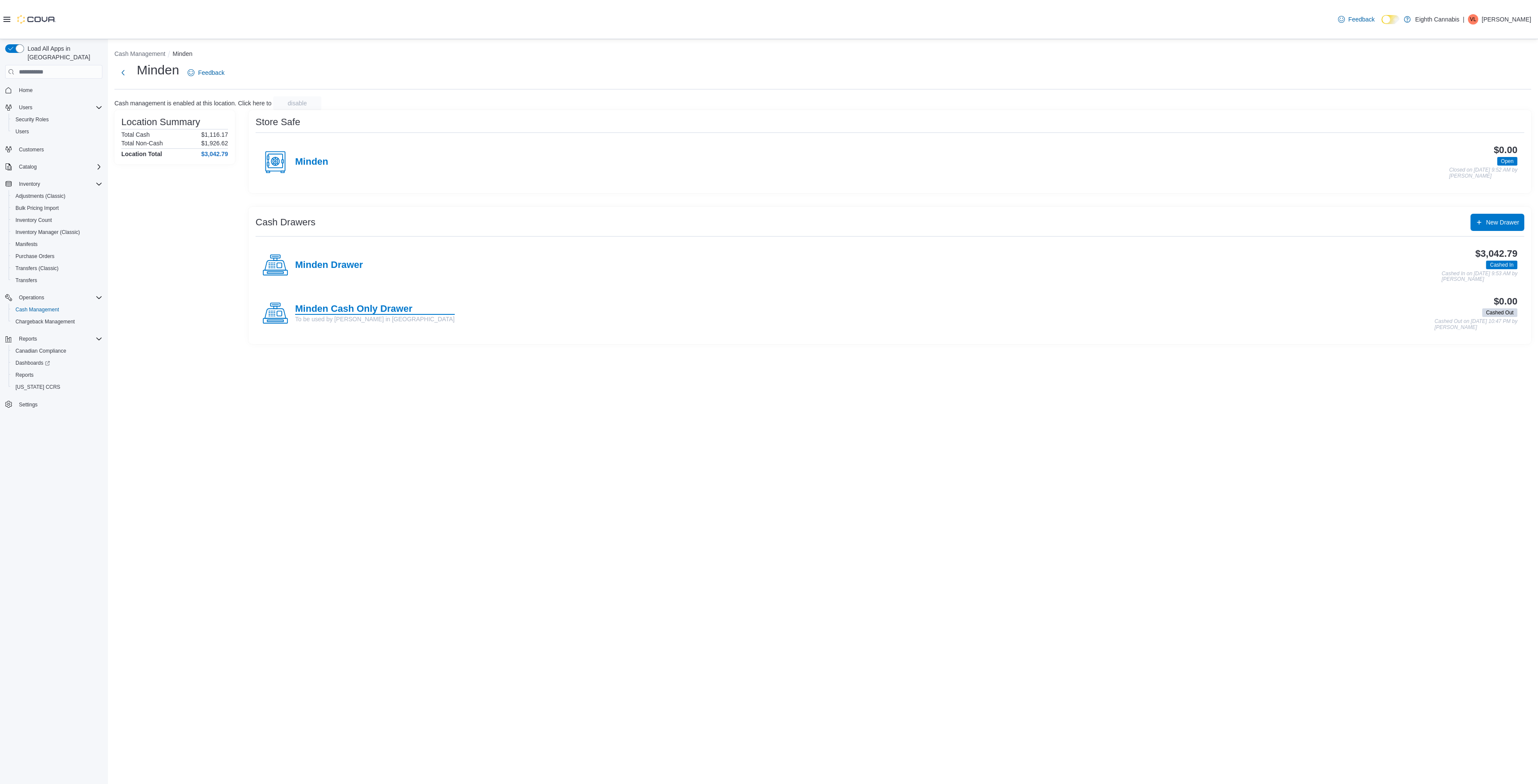
click at [337, 307] on h4 "Minden Cash Only Drawer" at bounding box center [375, 309] width 160 height 11
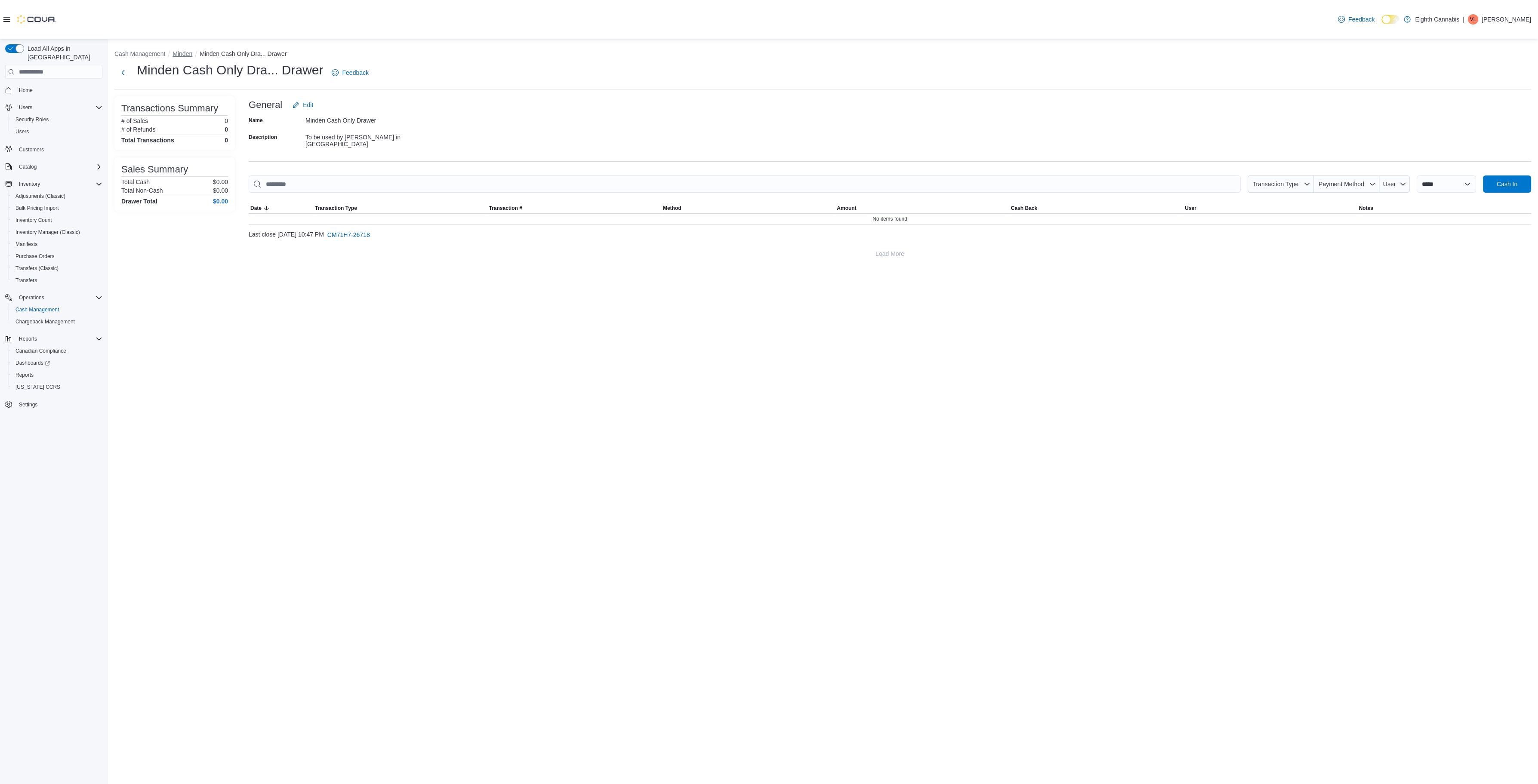
click at [188, 52] on button "Minden" at bounding box center [182, 54] width 20 height 7
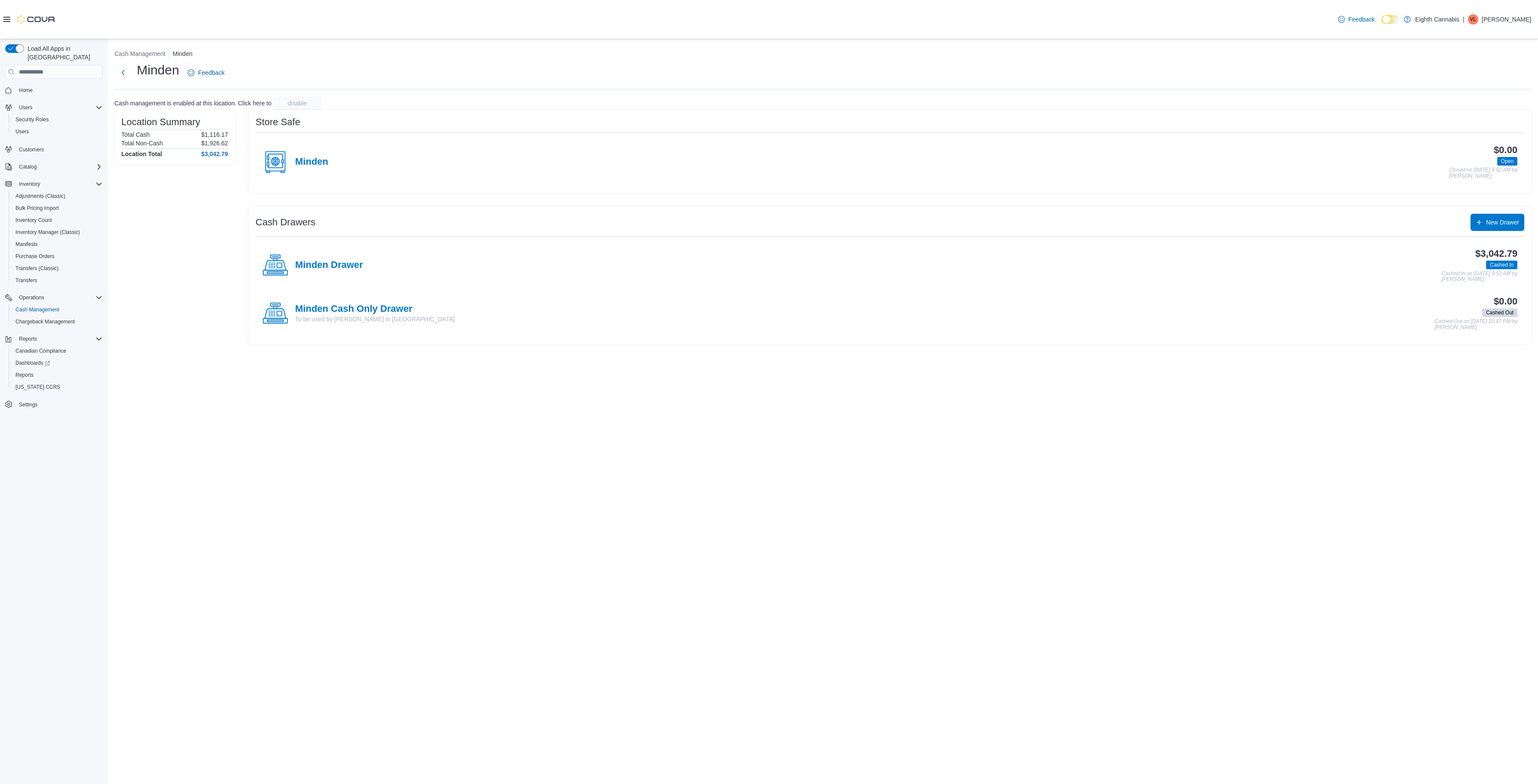
click at [149, 50] on div "Cash Management [GEOGRAPHIC_DATA] [GEOGRAPHIC_DATA] Feedback Cash management is…" at bounding box center [822, 195] width 1431 height 312
click at [152, 55] on button "Cash Management" at bounding box center [139, 54] width 50 height 7
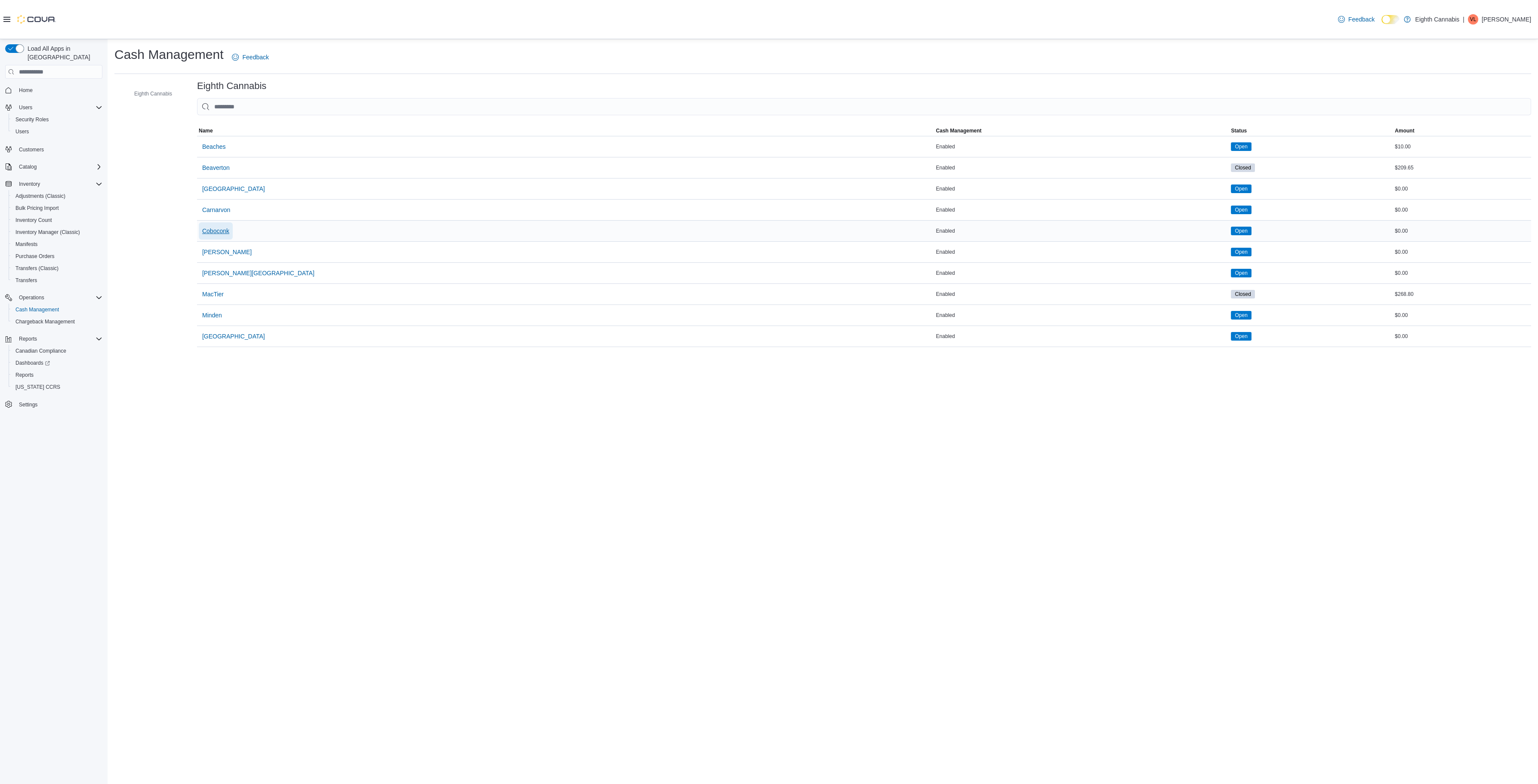
click at [229, 233] on span "Coboconk" at bounding box center [215, 231] width 27 height 8
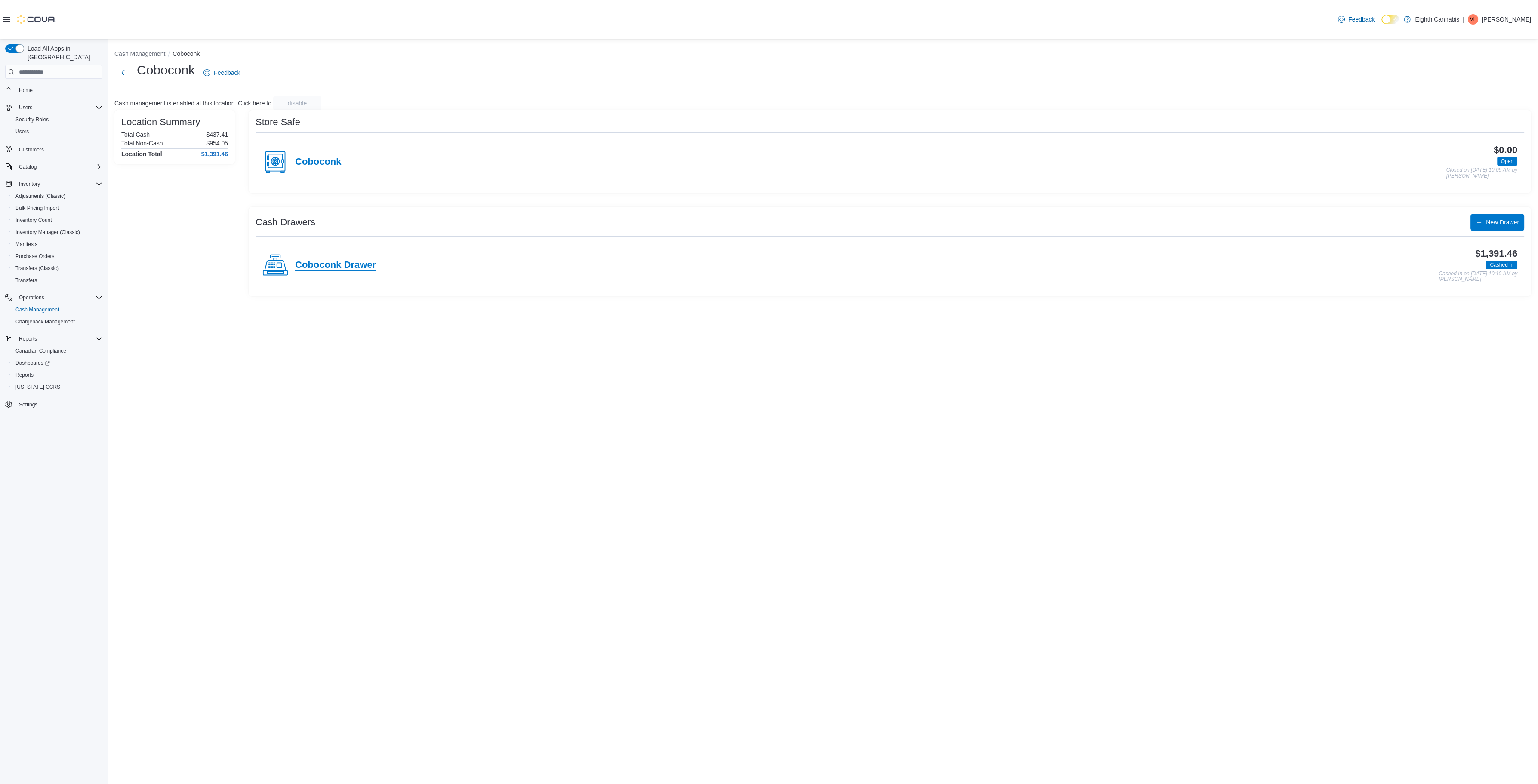
click at [351, 266] on h4 "Coboconk Drawer" at bounding box center [335, 266] width 81 height 11
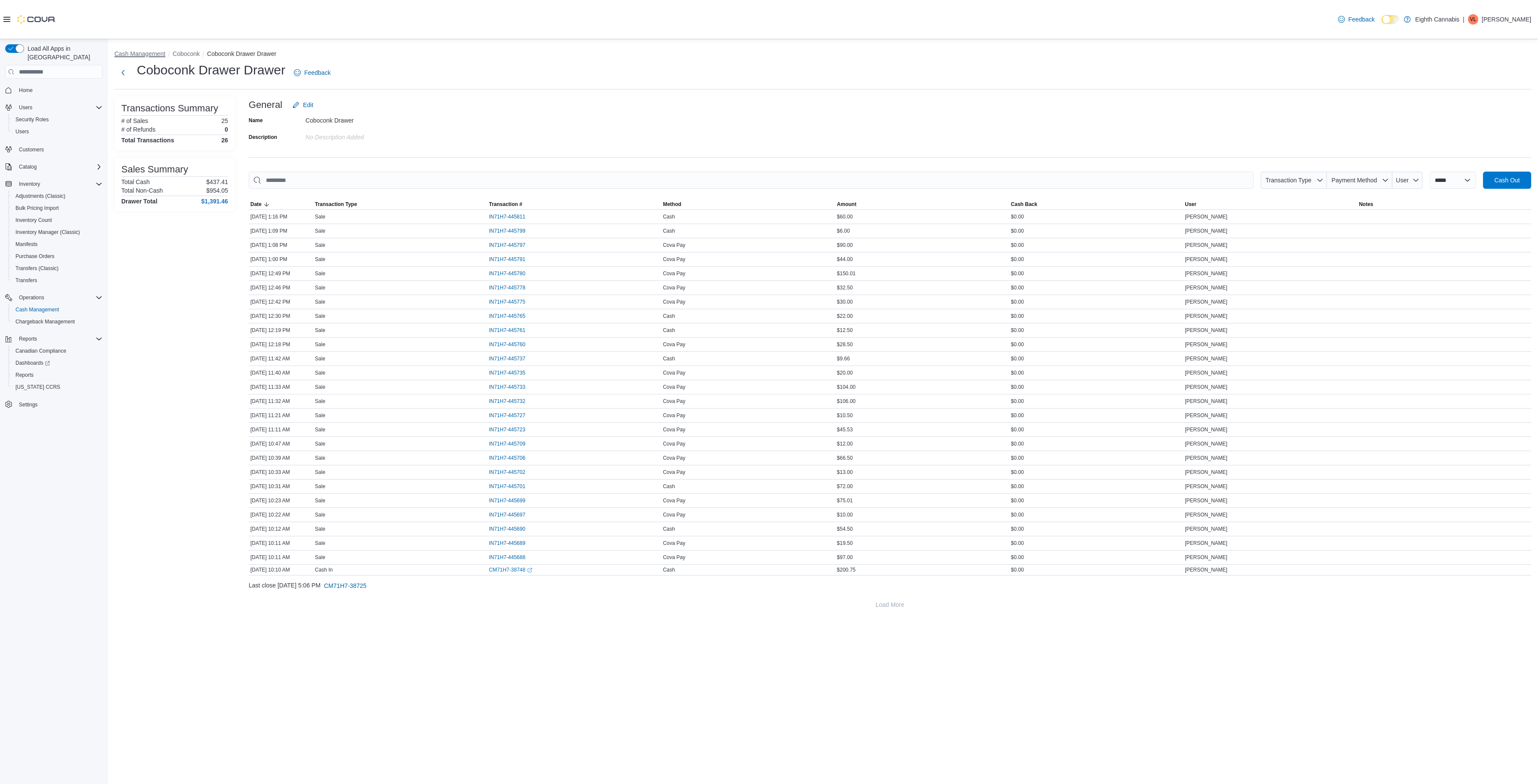
click at [155, 50] on button "Cash Management" at bounding box center [139, 54] width 50 height 7
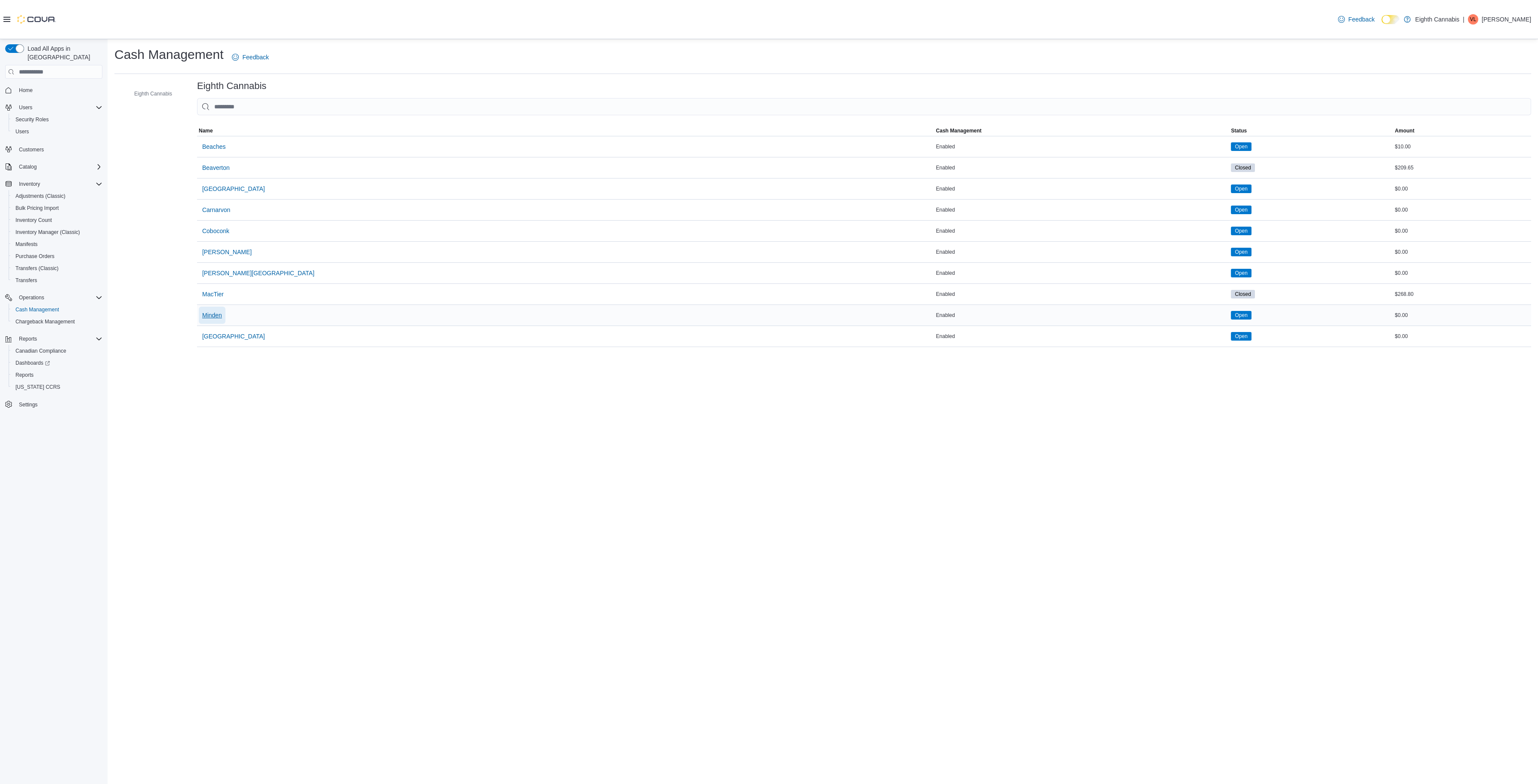
click at [222, 315] on span "Minden" at bounding box center [212, 315] width 20 height 8
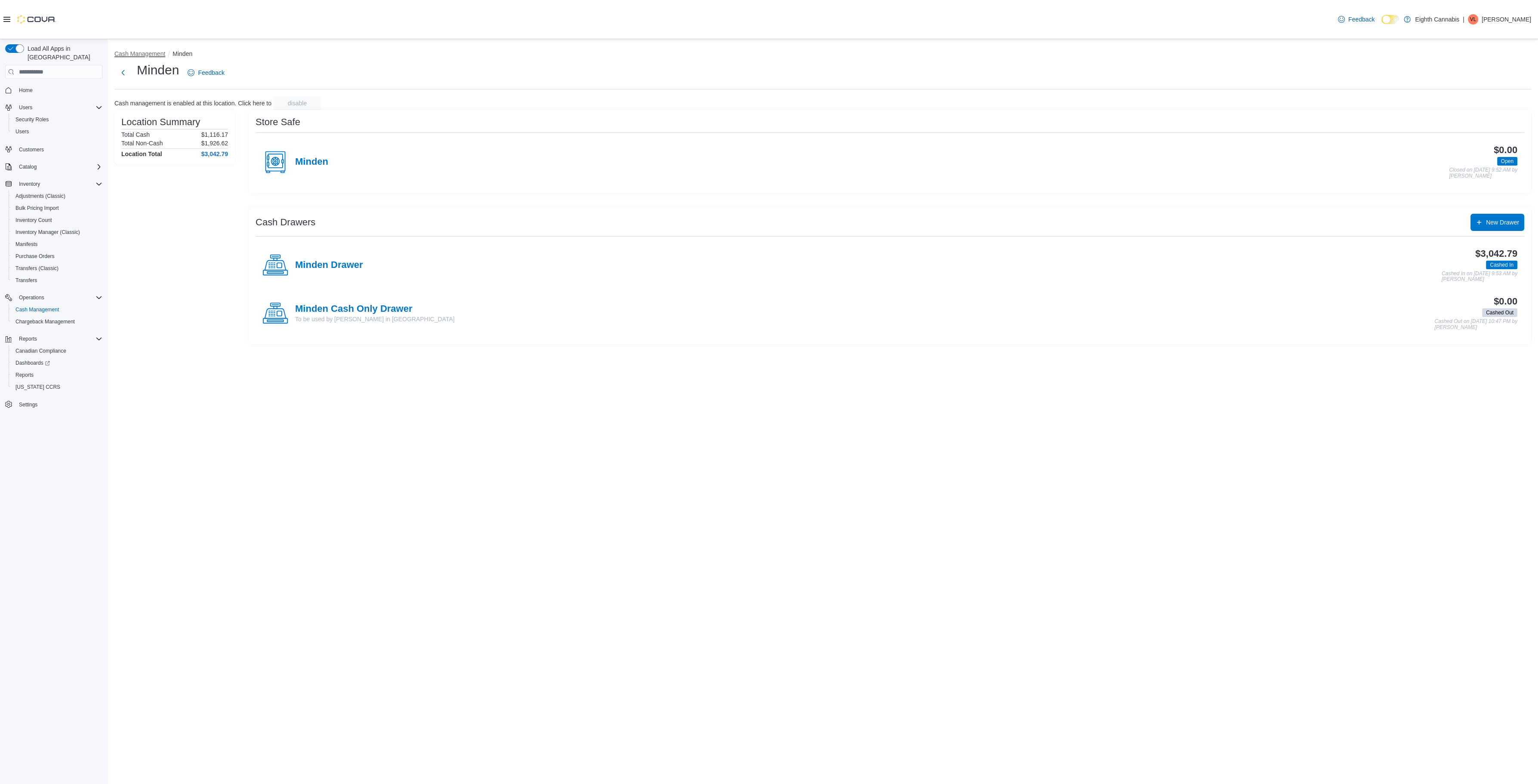
click at [144, 52] on button "Cash Management" at bounding box center [139, 54] width 50 height 7
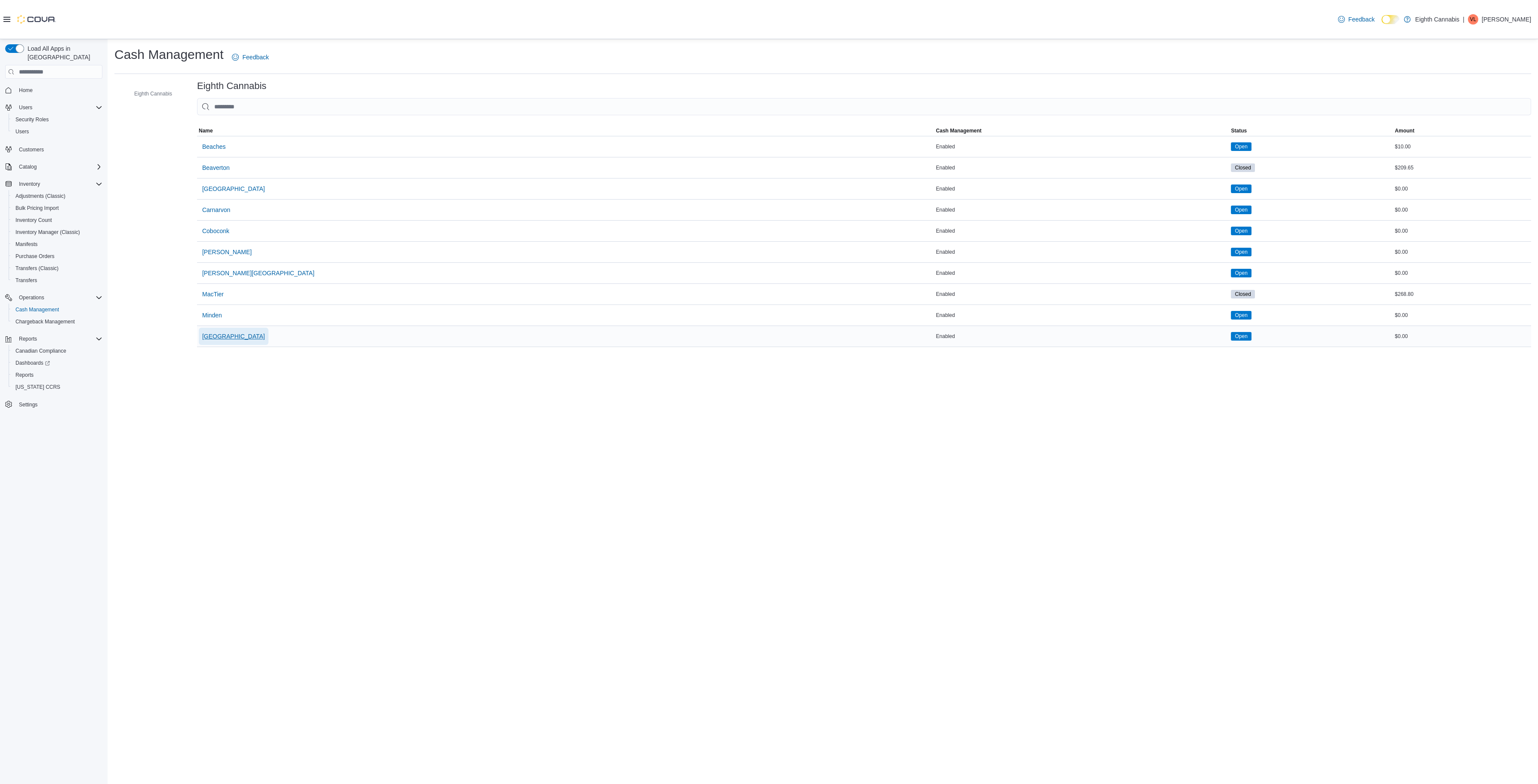
click at [217, 337] on span "[GEOGRAPHIC_DATA]" at bounding box center [233, 336] width 63 height 8
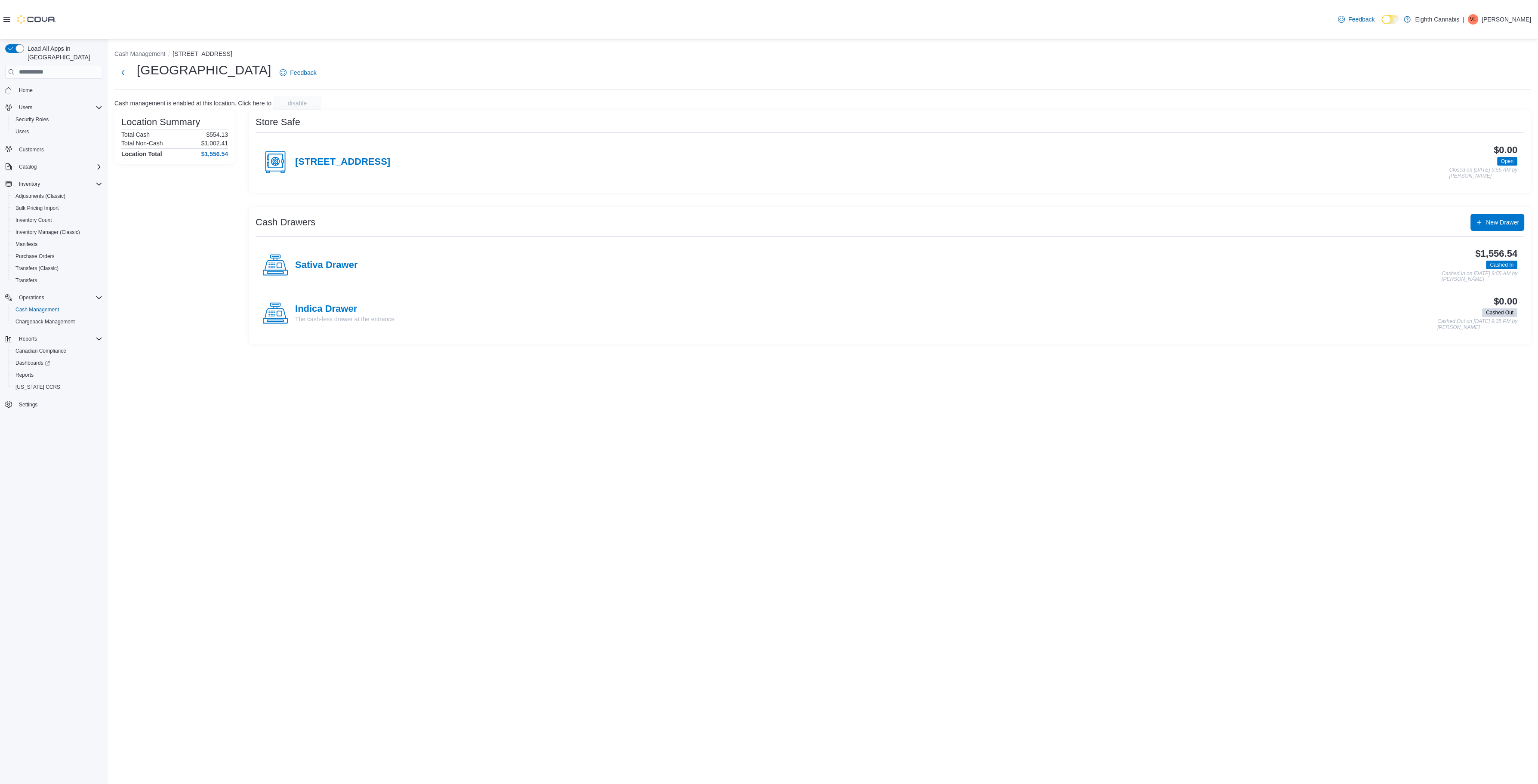
click at [151, 58] on ol "Cash Management [STREET_ADDRESS]" at bounding box center [822, 55] width 1417 height 11
click at [151, 53] on button "Cash Management" at bounding box center [139, 54] width 50 height 7
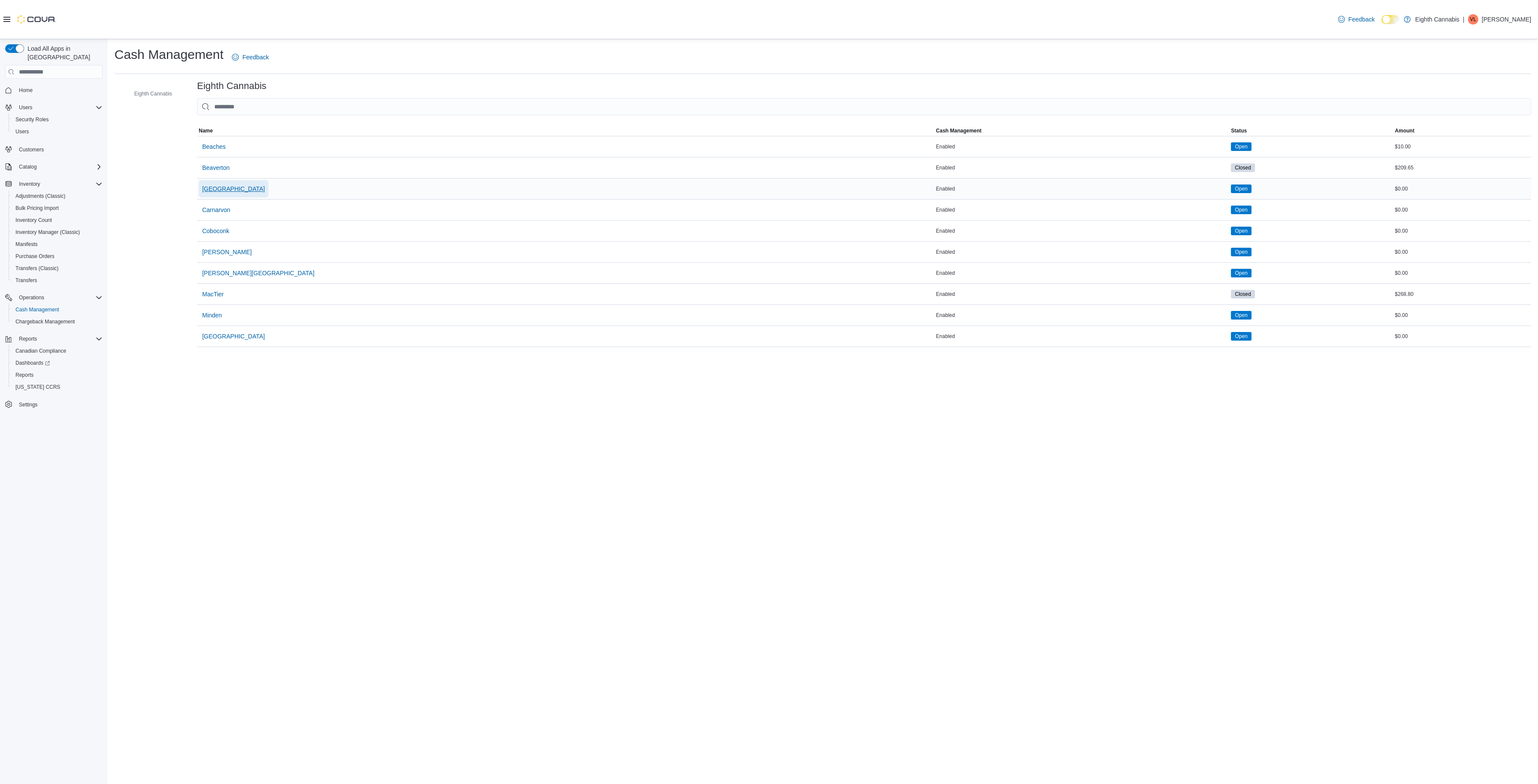
click at [227, 188] on span "[GEOGRAPHIC_DATA]" at bounding box center [233, 188] width 63 height 8
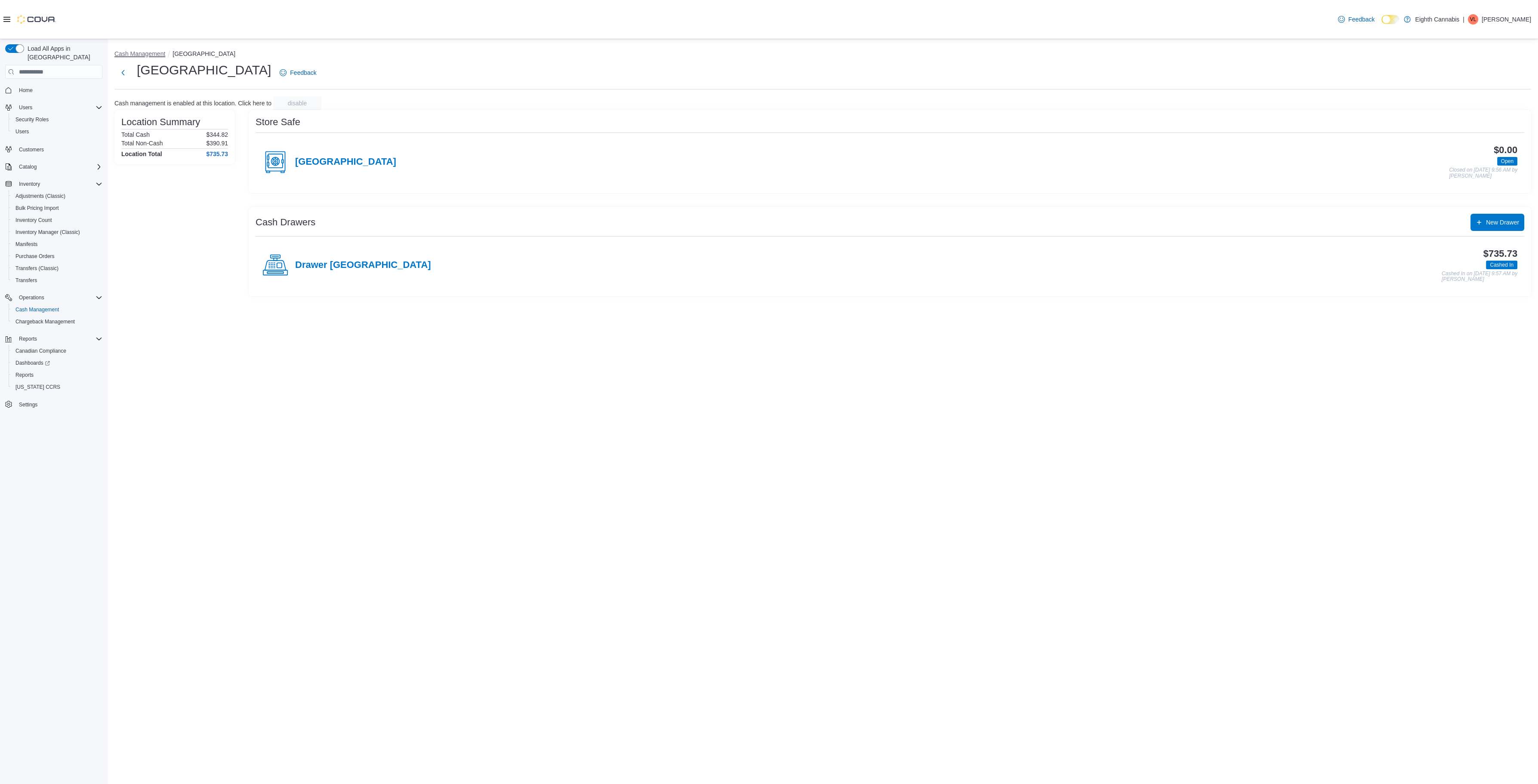
click at [154, 54] on button "Cash Management" at bounding box center [139, 54] width 50 height 7
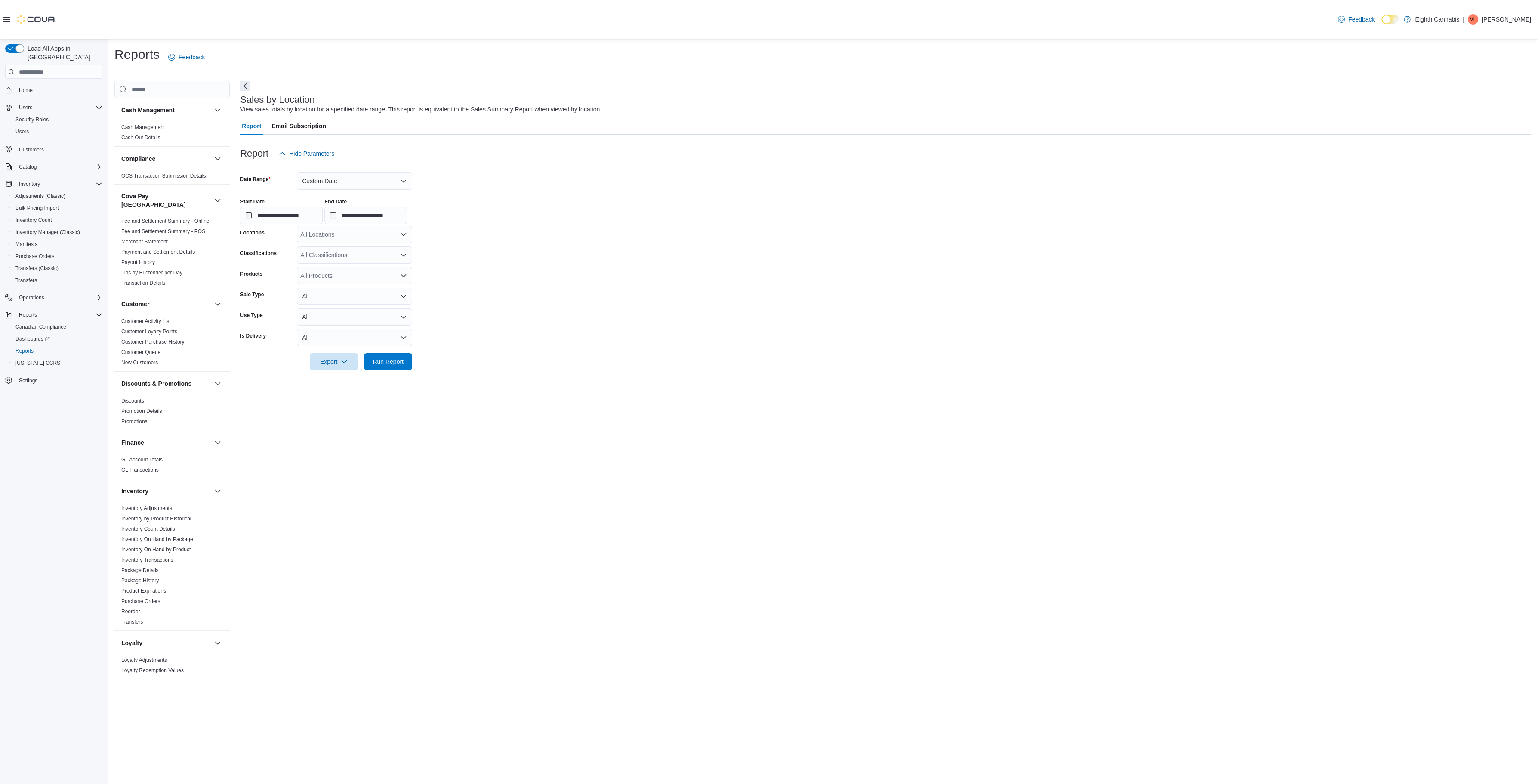
scroll to position [341, 0]
